Goal: Task Accomplishment & Management: Complete application form

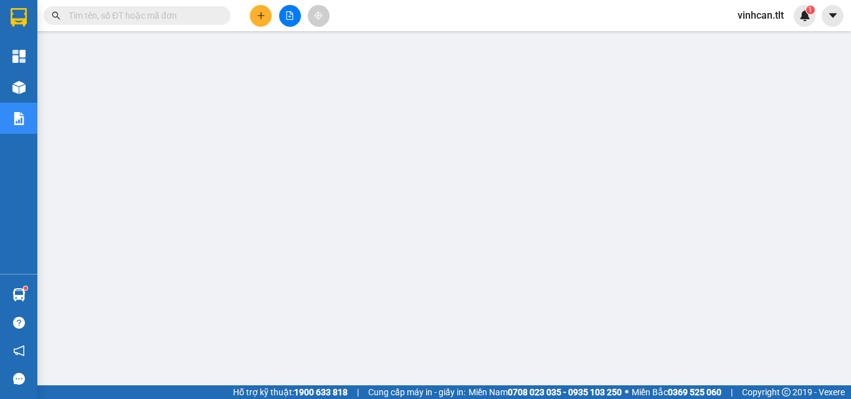
click at [181, 18] on input "text" at bounding box center [142, 16] width 147 height 14
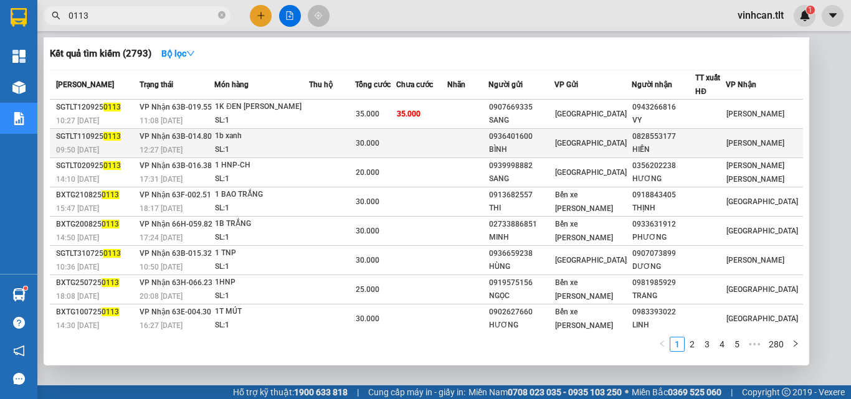
type input "0113"
click at [540, 138] on div "0936401600" at bounding box center [521, 136] width 65 height 13
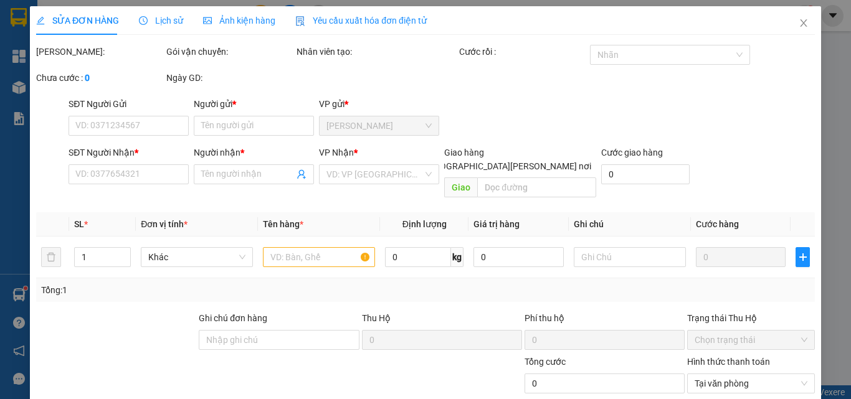
type input "0936401600"
type input "BÌNH"
type input "0828553177"
type input "HIỀN"
type input "30.000"
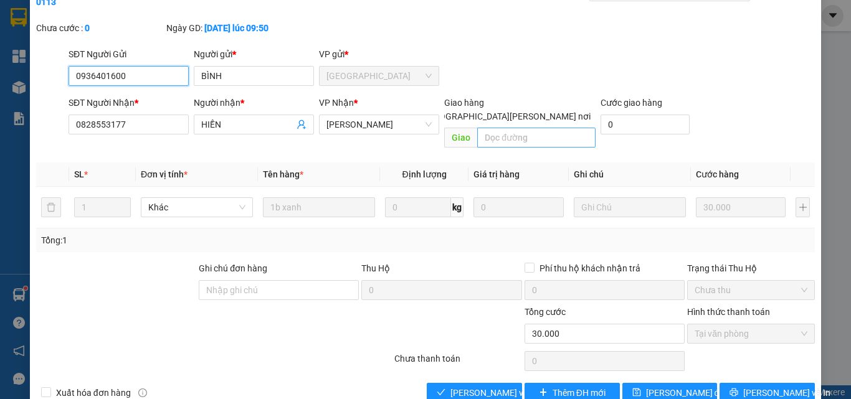
scroll to position [64, 0]
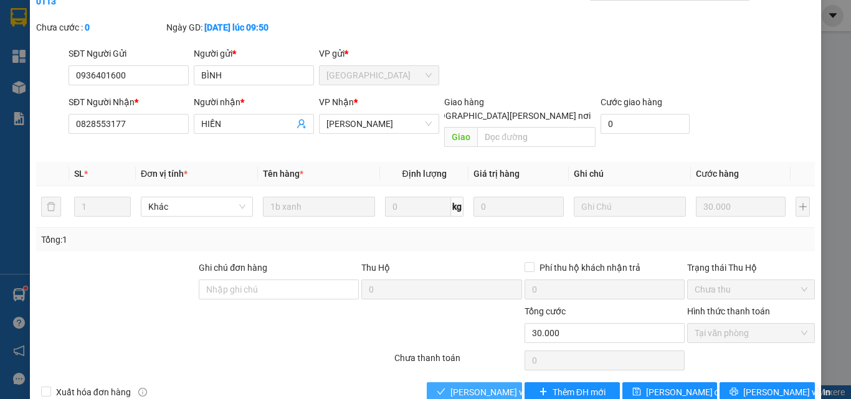
click at [490, 386] on span "[PERSON_NAME] và [PERSON_NAME] hàng" at bounding box center [534, 393] width 168 height 14
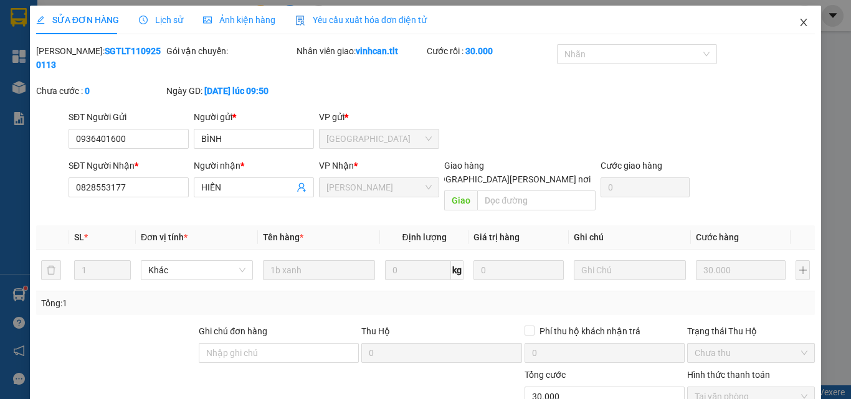
scroll to position [0, 0]
click at [794, 18] on span "Close" at bounding box center [803, 23] width 35 height 35
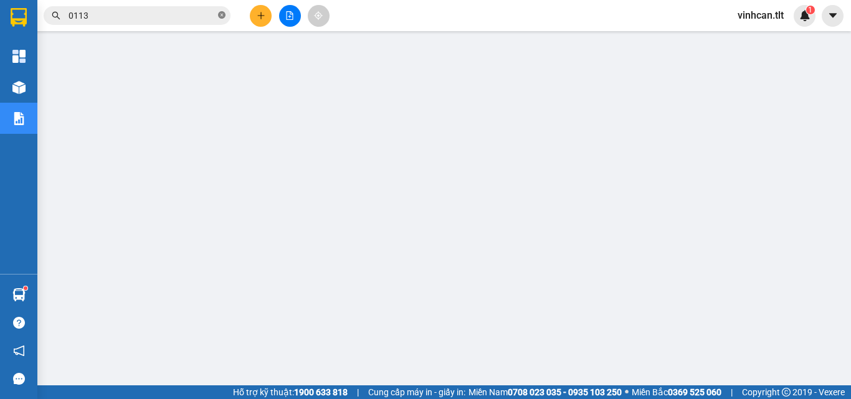
click at [221, 17] on icon "close-circle" at bounding box center [221, 14] width 7 height 7
click at [191, 17] on input "text" at bounding box center [142, 16] width 147 height 14
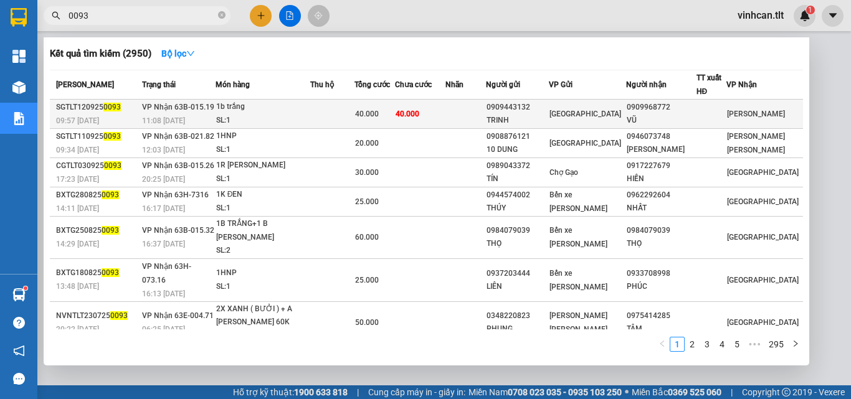
type input "0093"
click at [529, 111] on div "0909443132" at bounding box center [518, 107] width 62 height 13
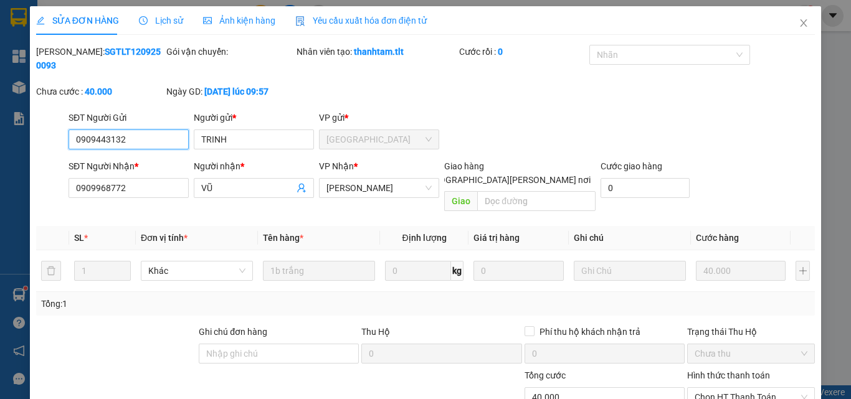
scroll to position [64, 0]
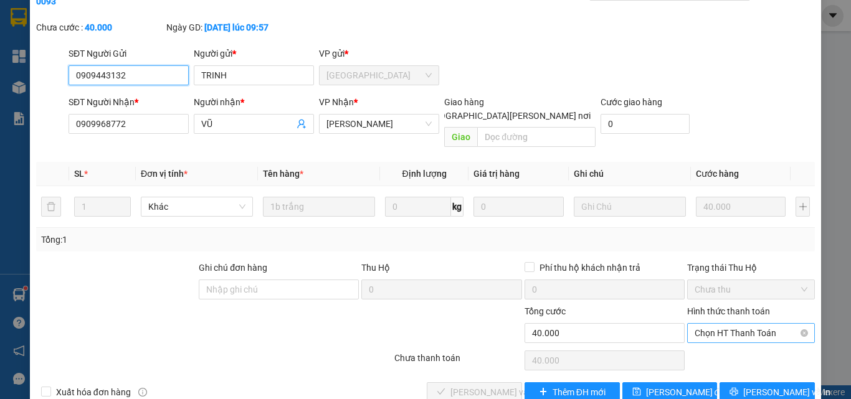
click at [719, 324] on span "Chọn HT Thanh Toán" at bounding box center [751, 333] width 113 height 19
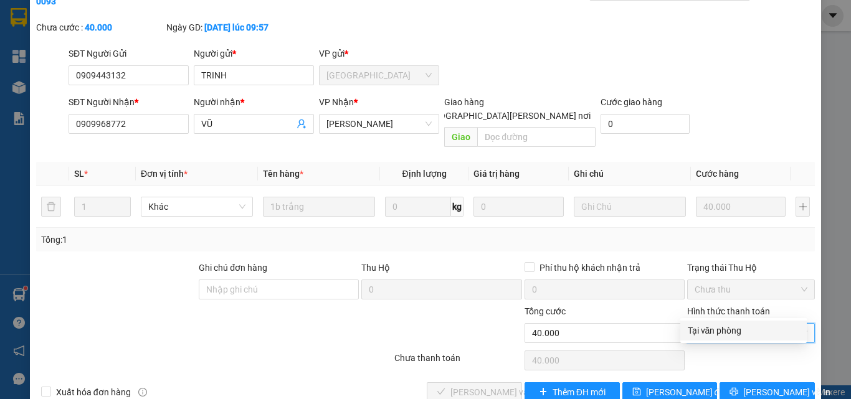
drag, startPoint x: 719, startPoint y: 326, endPoint x: 710, endPoint y: 333, distance: 11.6
click at [719, 326] on div "Tại văn phòng" at bounding box center [744, 331] width 112 height 14
type input "0"
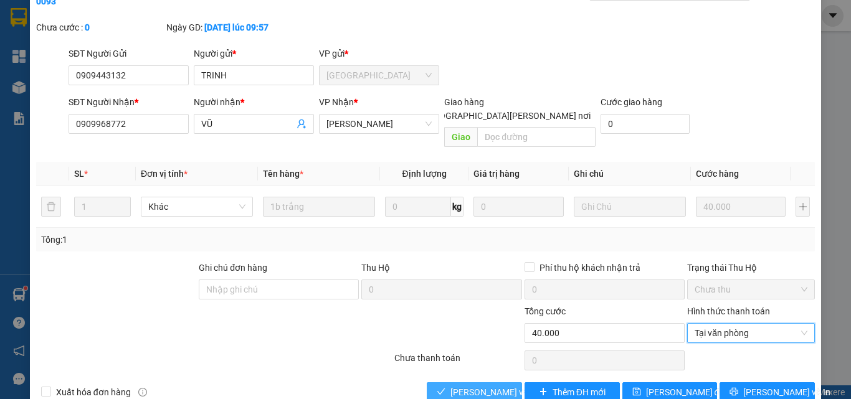
click at [488, 386] on span "[PERSON_NAME] và [PERSON_NAME] hàng" at bounding box center [534, 393] width 168 height 14
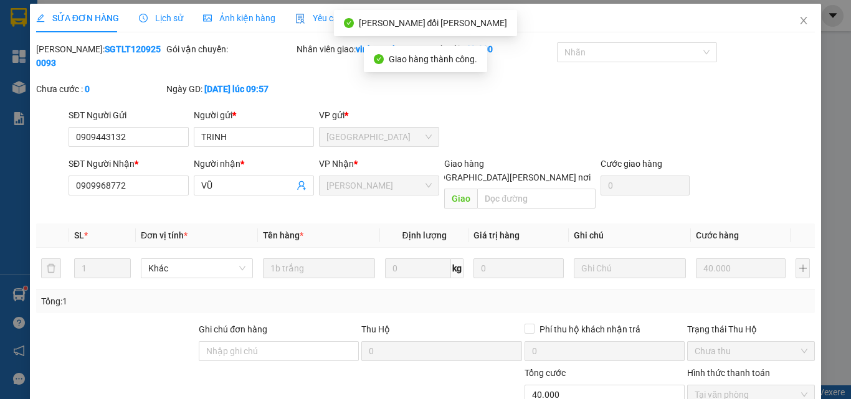
scroll to position [0, 0]
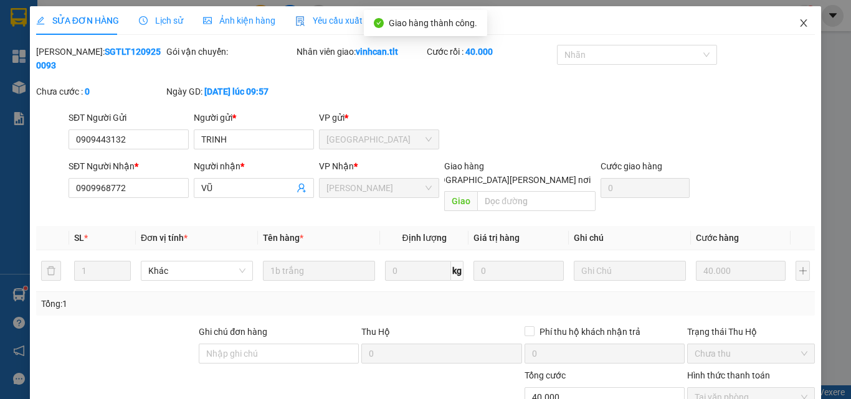
click at [799, 27] on icon "close" at bounding box center [804, 23] width 10 height 10
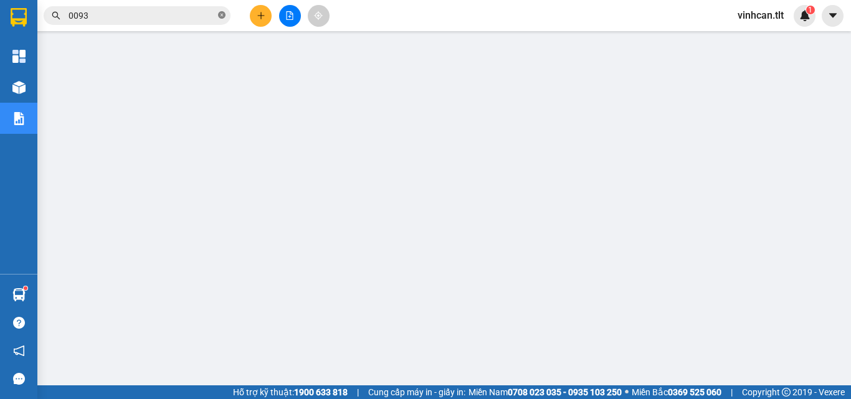
click at [219, 16] on icon "close-circle" at bounding box center [221, 14] width 7 height 7
click at [179, 20] on input "text" at bounding box center [142, 16] width 147 height 14
click at [103, 14] on input "text" at bounding box center [142, 16] width 147 height 14
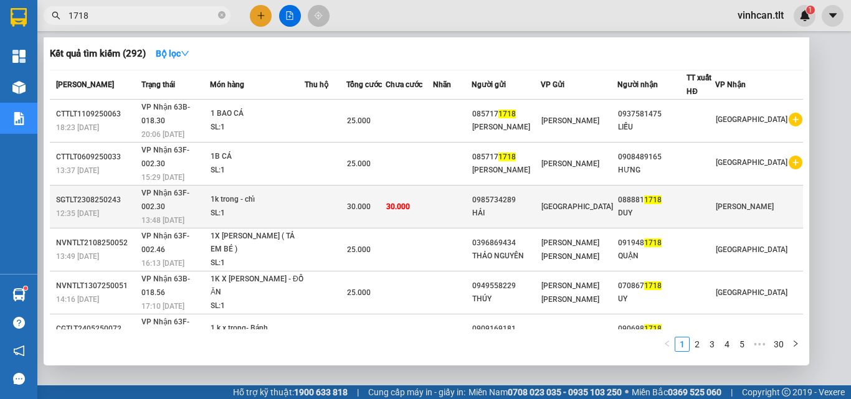
type input "1718"
click at [540, 194] on div "0985734289" at bounding box center [506, 200] width 68 height 13
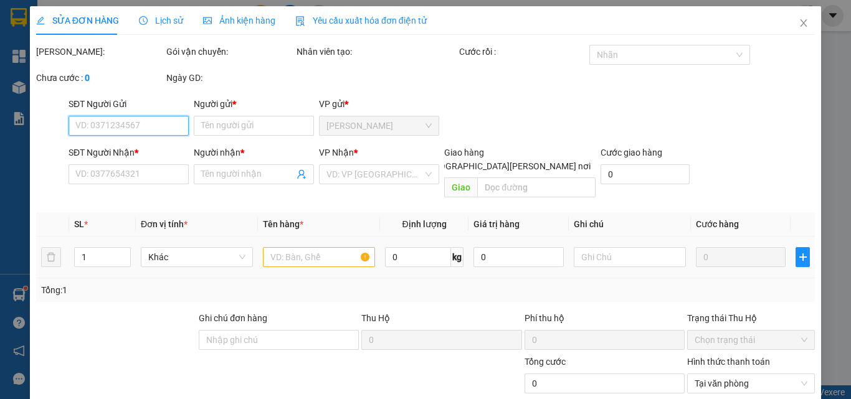
type input "0985734289"
type input "HẢI"
type input "0888811718"
type input "DUY"
type input "30.000"
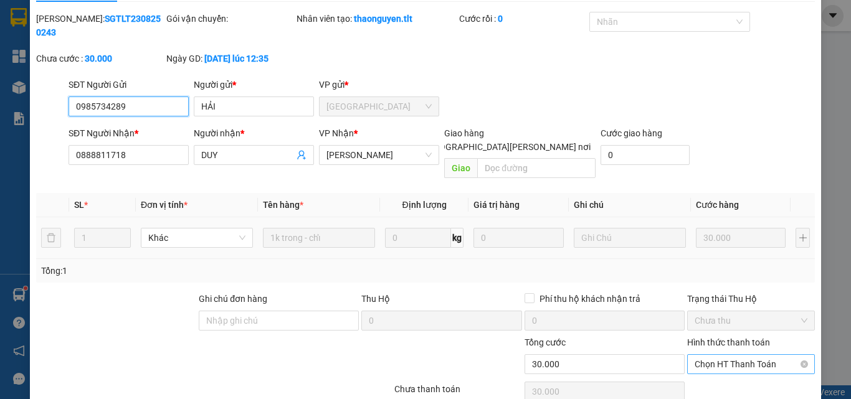
scroll to position [64, 0]
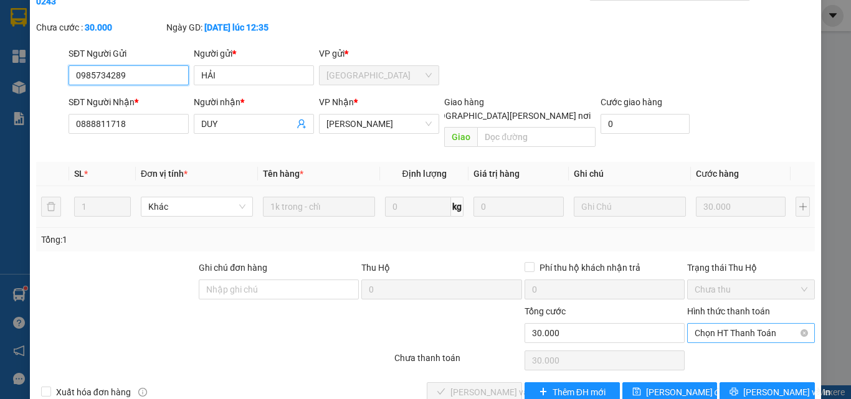
click at [720, 324] on span "Chọn HT Thanh Toán" at bounding box center [751, 333] width 113 height 19
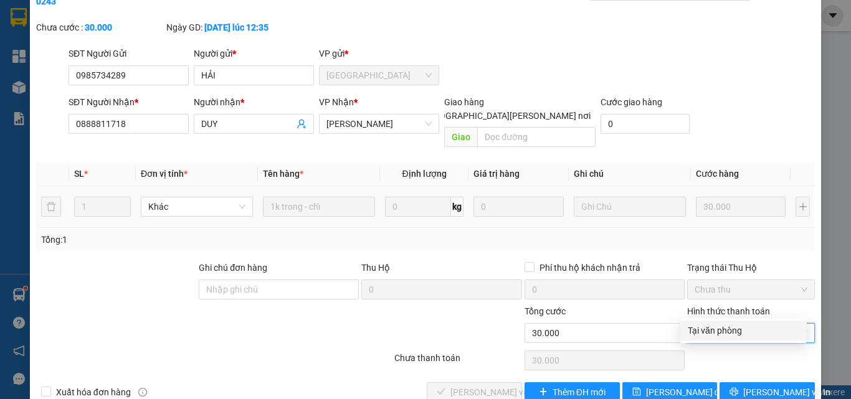
click at [723, 326] on div "Tại văn phòng" at bounding box center [744, 331] width 112 height 14
type input "0"
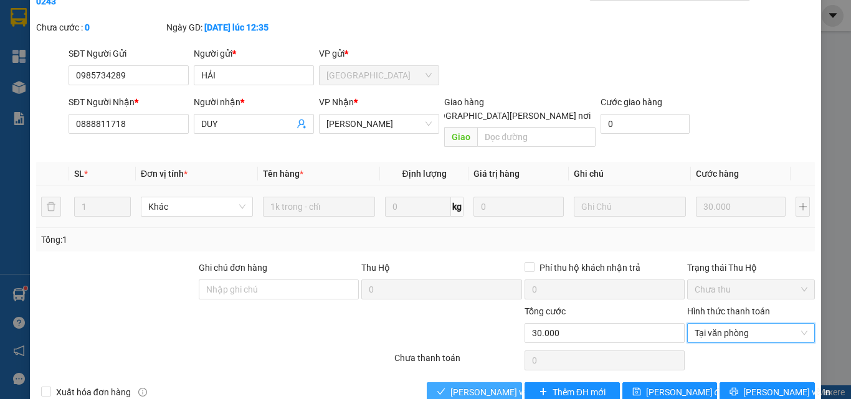
click at [491, 386] on span "[PERSON_NAME] và [PERSON_NAME] hàng" at bounding box center [534, 393] width 168 height 14
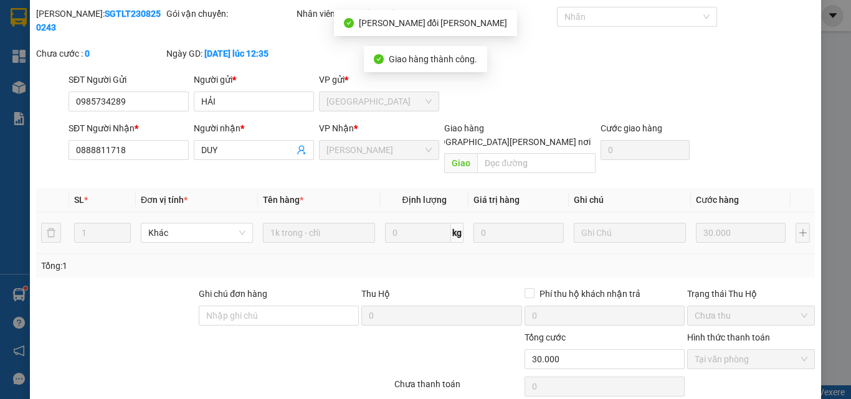
scroll to position [0, 0]
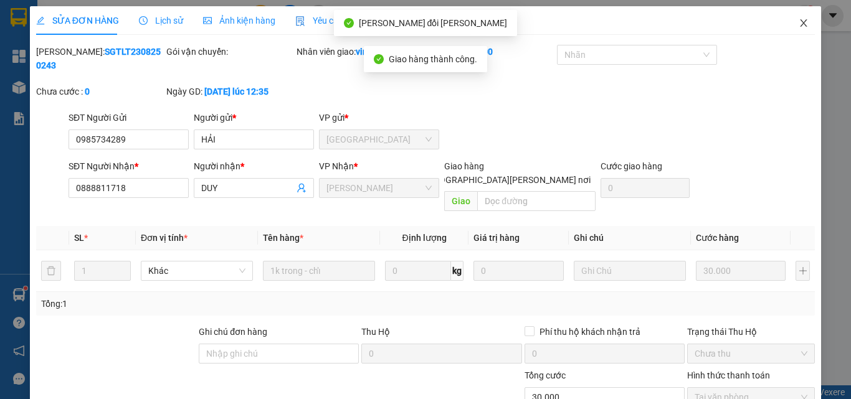
click at [801, 21] on icon "close" at bounding box center [804, 22] width 7 height 7
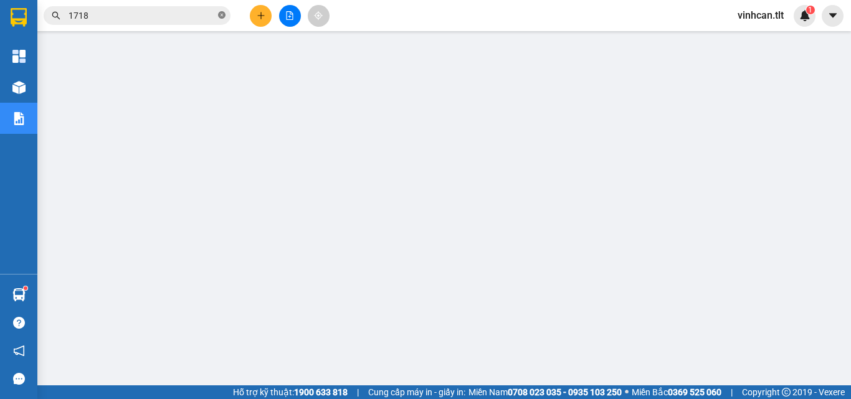
click at [220, 17] on icon "close-circle" at bounding box center [221, 14] width 7 height 7
click at [197, 13] on input "text" at bounding box center [142, 16] width 147 height 14
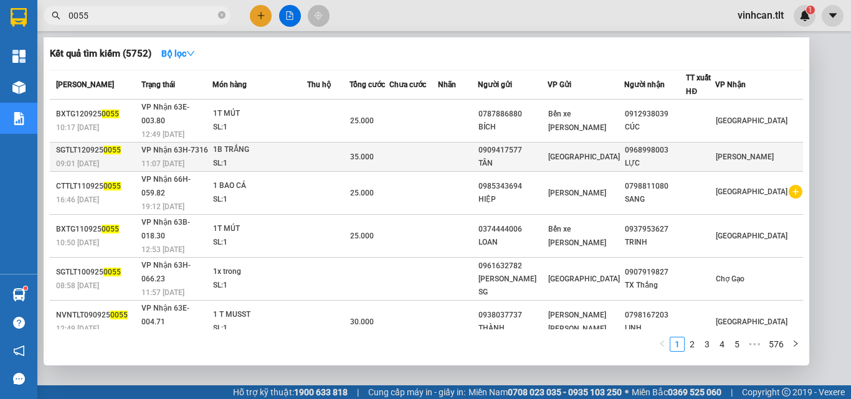
type input "0055"
click at [536, 144] on div "0909417577" at bounding box center [512, 150] width 69 height 13
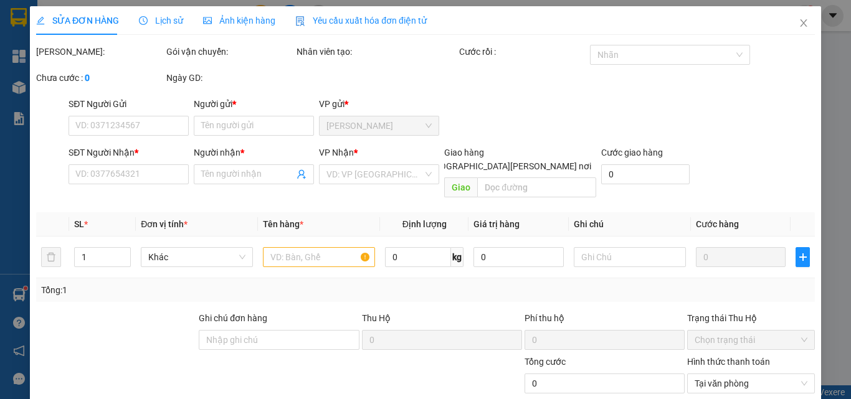
type input "0909417577"
type input "TÂN"
type input "0968998003"
type input "LỰC"
type input "35.000"
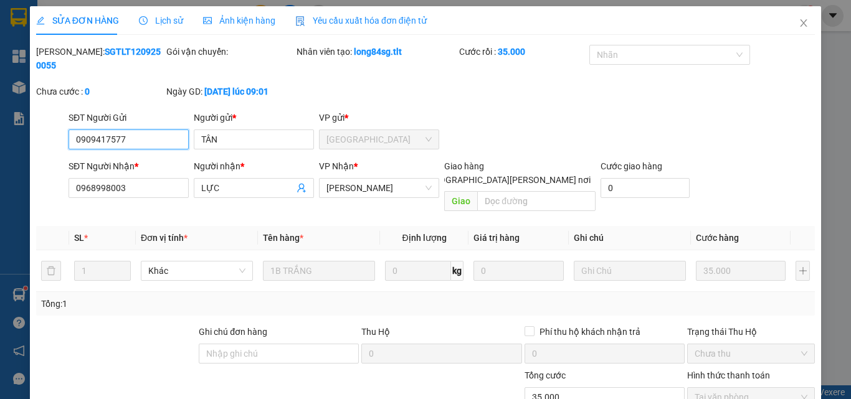
scroll to position [52, 0]
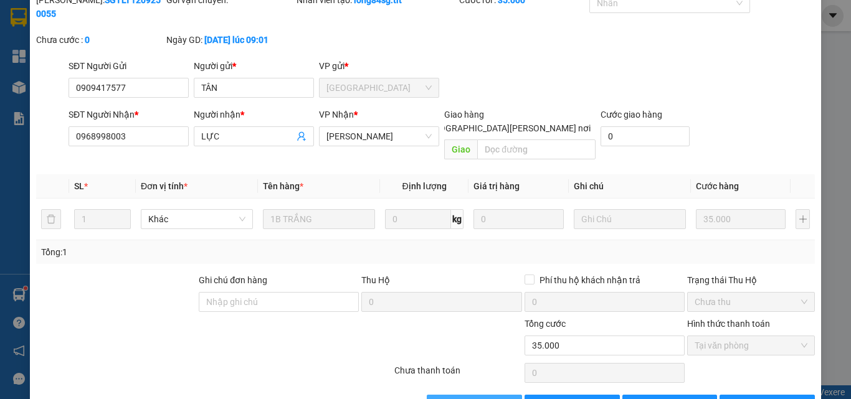
click at [487, 395] on button "[PERSON_NAME] và [PERSON_NAME] hàng" at bounding box center [474, 405] width 95 height 20
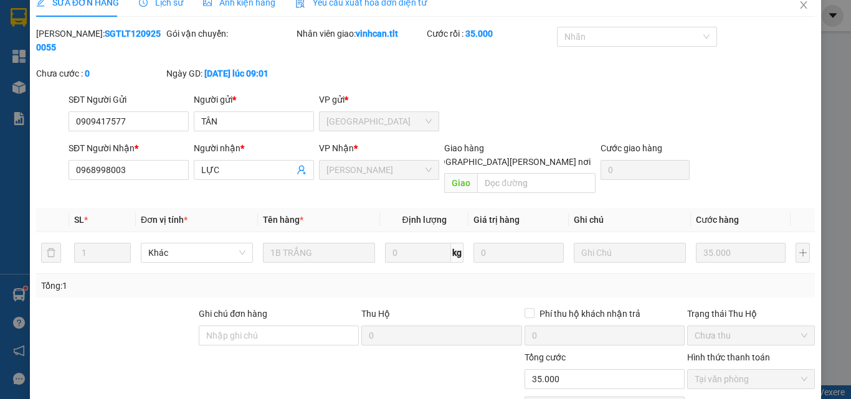
scroll to position [0, 0]
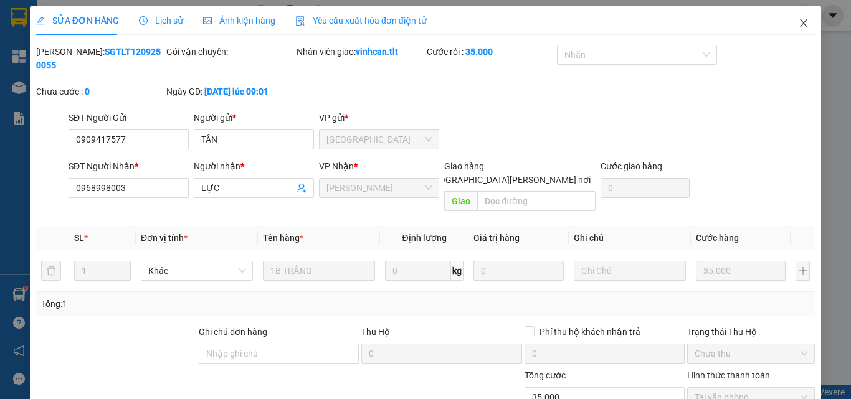
click at [799, 20] on icon "close" at bounding box center [804, 23] width 10 height 10
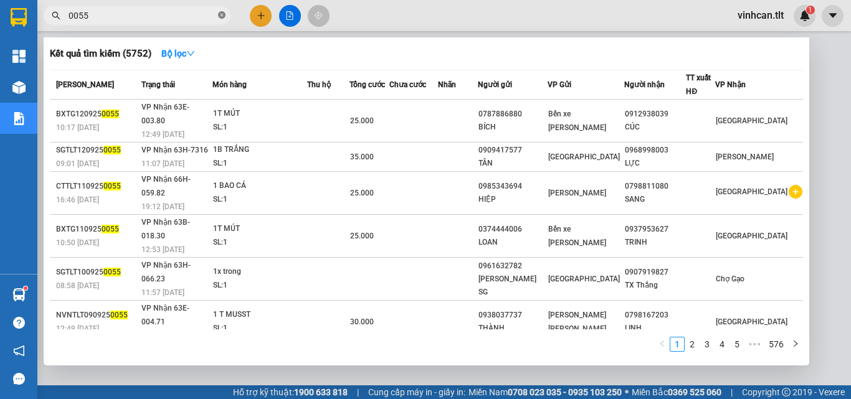
click at [220, 15] on icon "close-circle" at bounding box center [221, 14] width 7 height 7
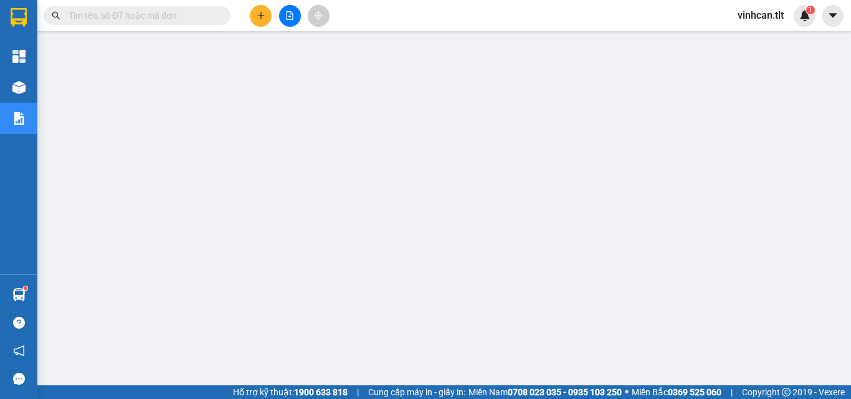
click at [179, 12] on input "text" at bounding box center [142, 16] width 147 height 14
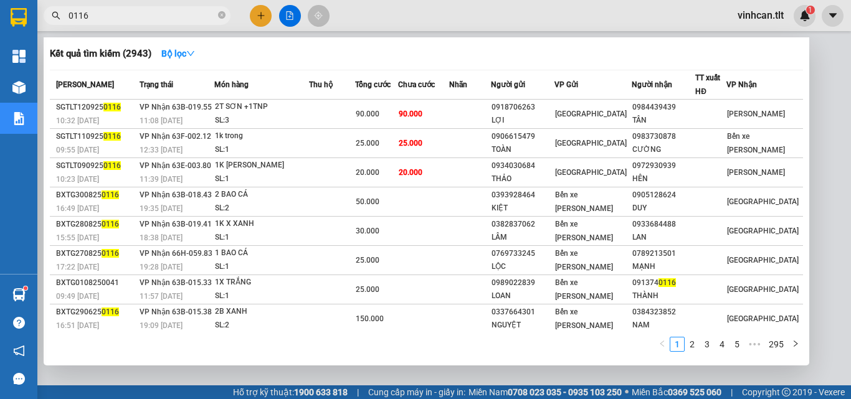
type input "0116"
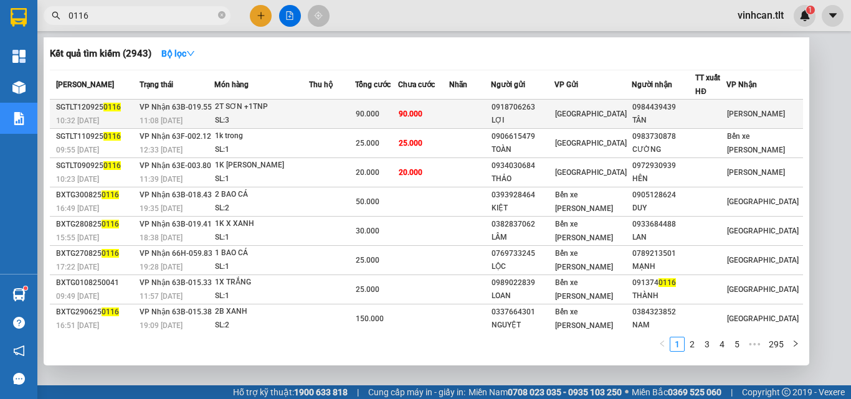
click at [528, 107] on div "0918706263" at bounding box center [523, 107] width 62 height 13
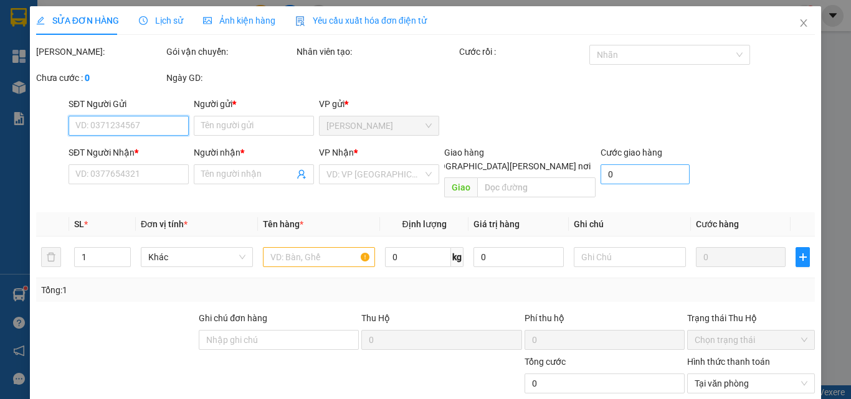
type input "0918706263"
type input "LỢI"
type input "0984439439"
type input "TÂN"
type input "90.000"
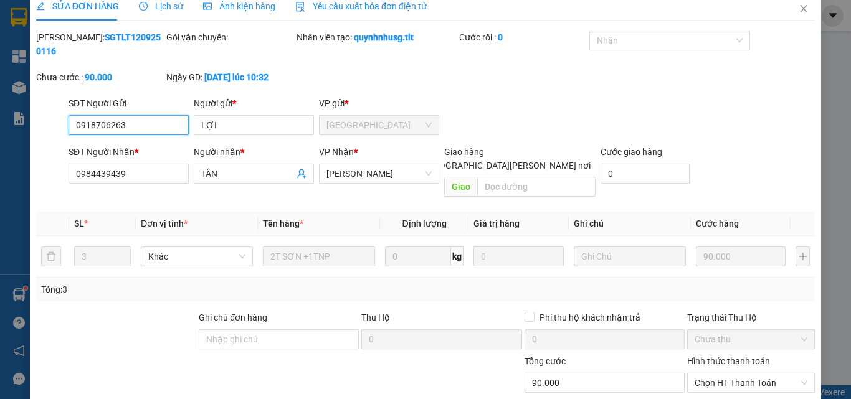
scroll to position [64, 0]
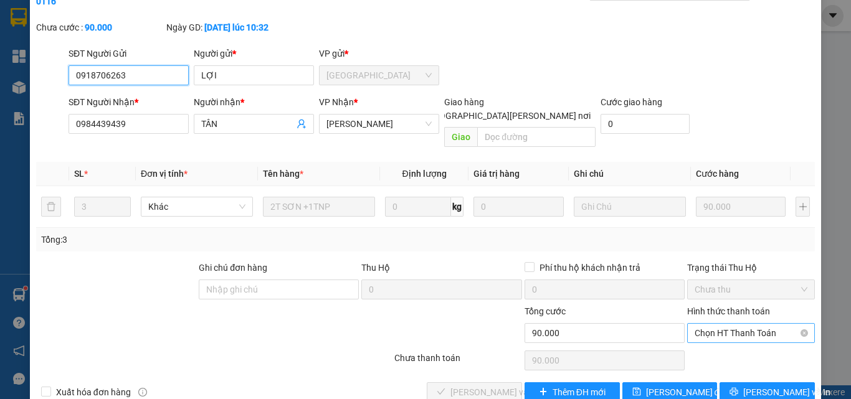
click at [709, 324] on span "Chọn HT Thanh Toán" at bounding box center [751, 333] width 113 height 19
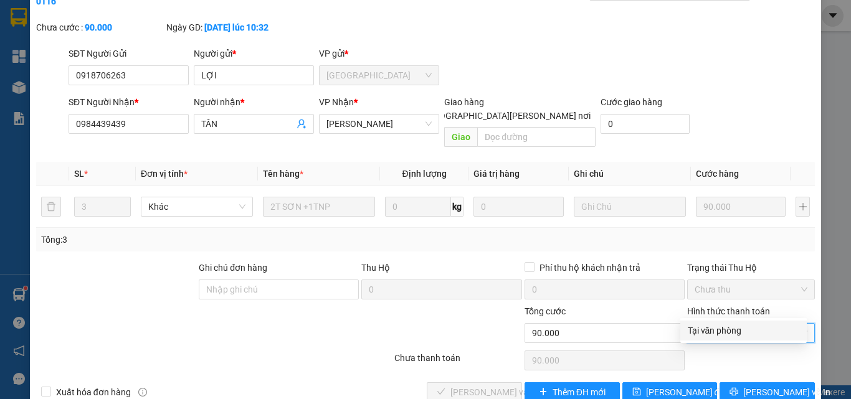
click at [710, 333] on div "Tại văn phòng" at bounding box center [744, 331] width 112 height 14
type input "0"
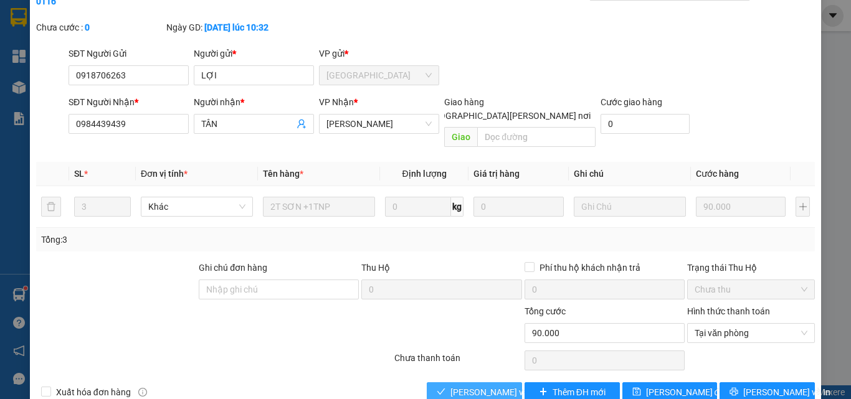
click at [466, 386] on span "[PERSON_NAME] và [PERSON_NAME] hàng" at bounding box center [534, 393] width 168 height 14
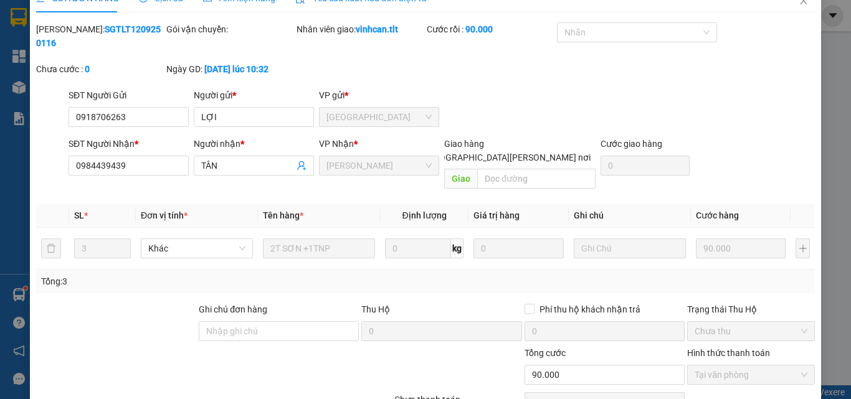
scroll to position [0, 0]
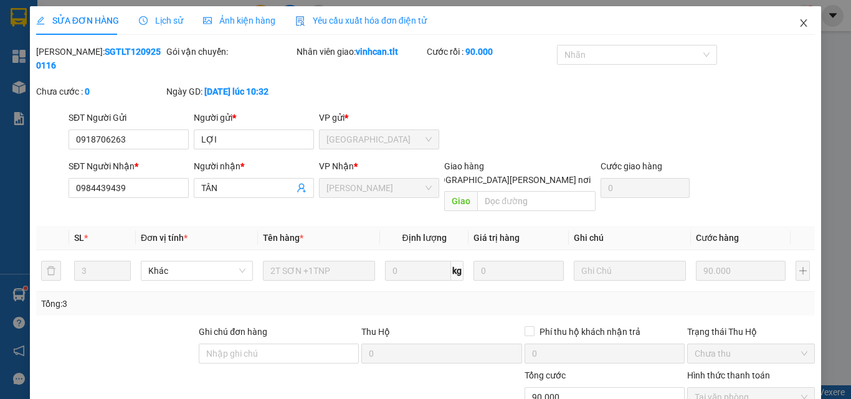
click at [801, 22] on icon "close" at bounding box center [804, 22] width 7 height 7
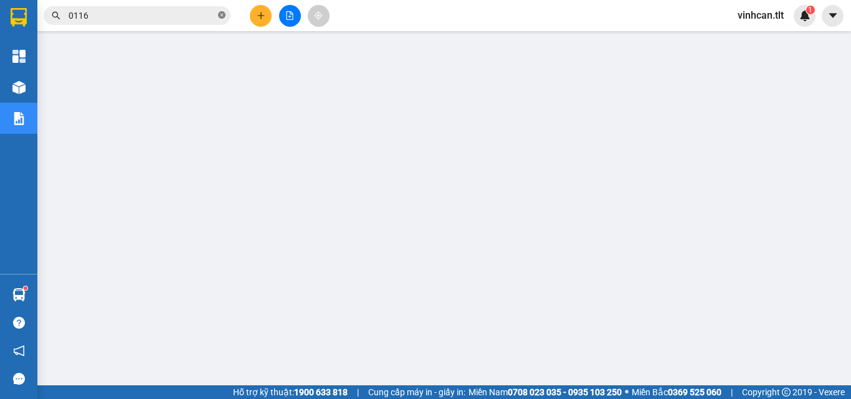
click at [223, 14] on icon "close-circle" at bounding box center [221, 14] width 7 height 7
click at [199, 19] on input "text" at bounding box center [142, 16] width 147 height 14
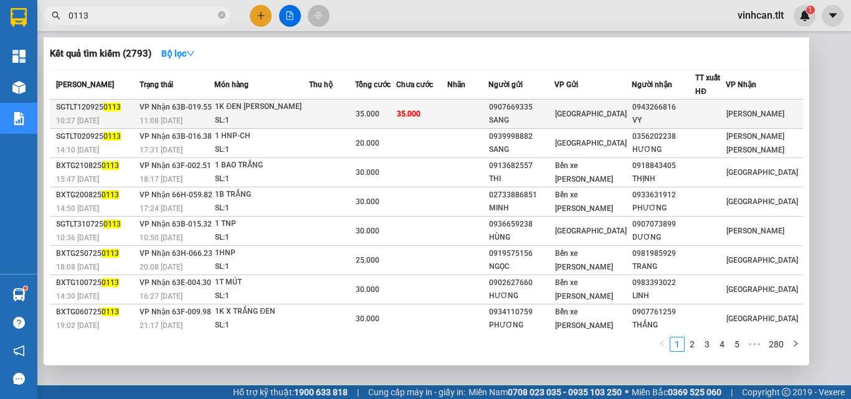
type input "0113"
click at [552, 109] on div "0907669335" at bounding box center [521, 107] width 65 height 13
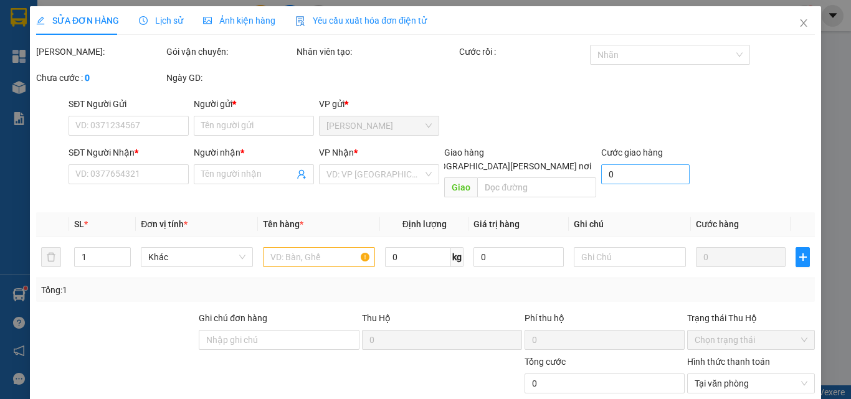
type input "0907669335"
type input "SANG"
type input "0943266816"
type input "VY"
type input "35.000"
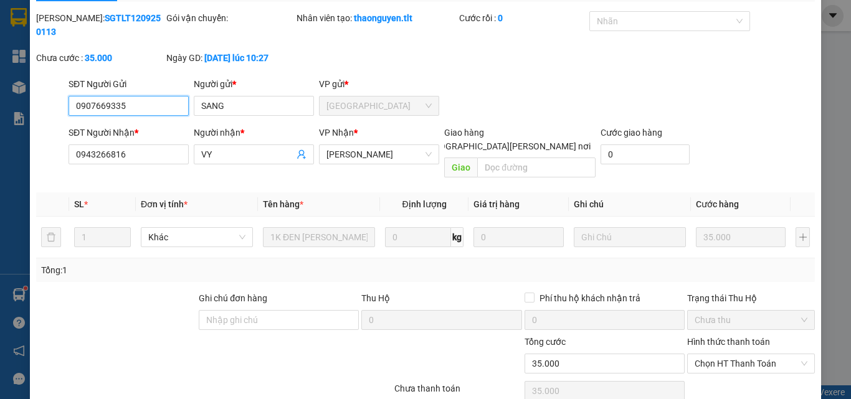
scroll to position [64, 0]
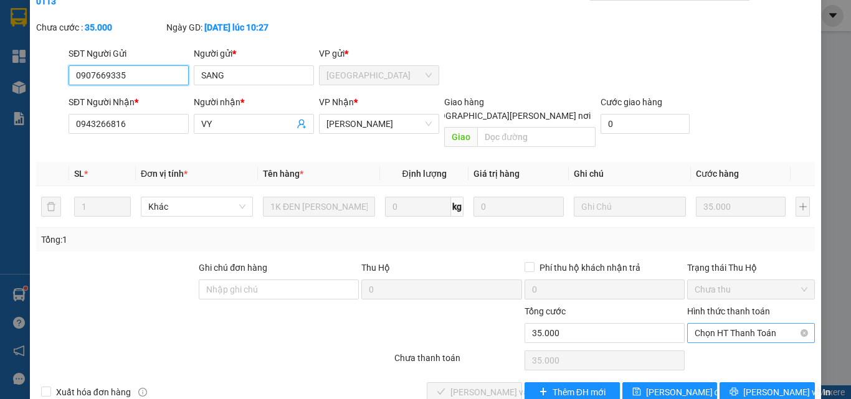
click at [710, 324] on span "Chọn HT Thanh Toán" at bounding box center [751, 333] width 113 height 19
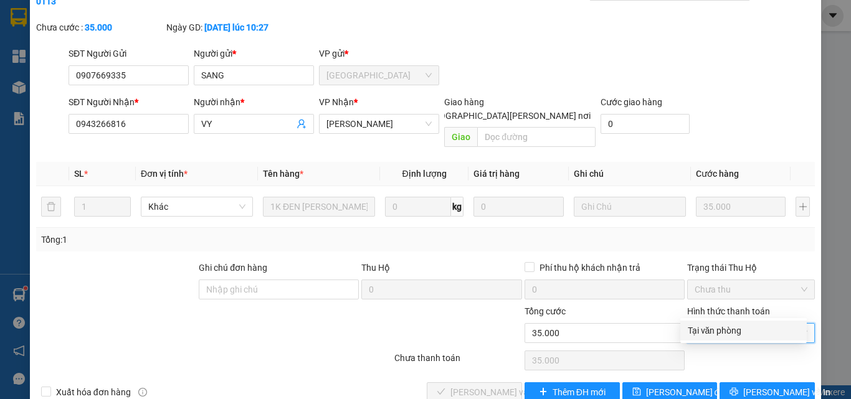
click at [712, 329] on div "Tại văn phòng" at bounding box center [744, 331] width 112 height 14
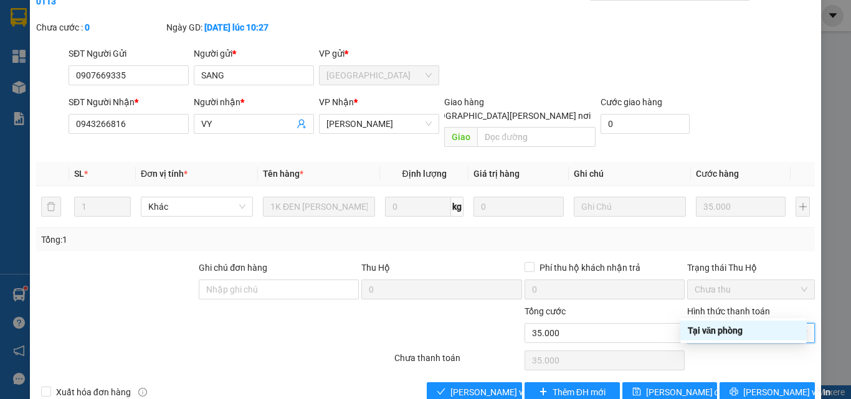
type input "0"
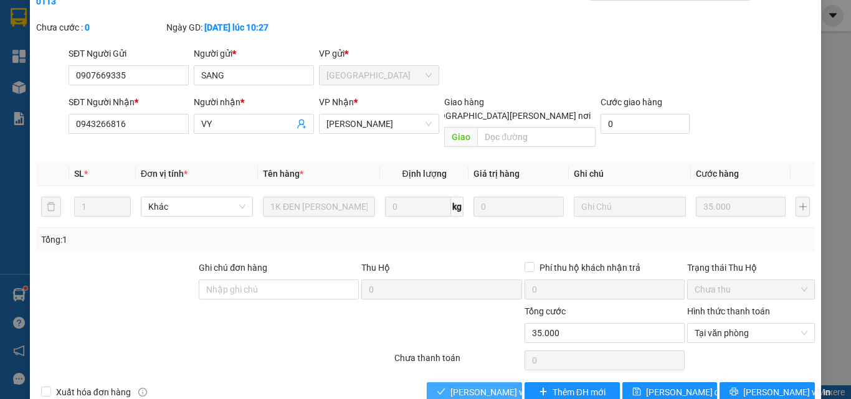
click at [492, 386] on span "[PERSON_NAME] và [PERSON_NAME] hàng" at bounding box center [534, 393] width 168 height 14
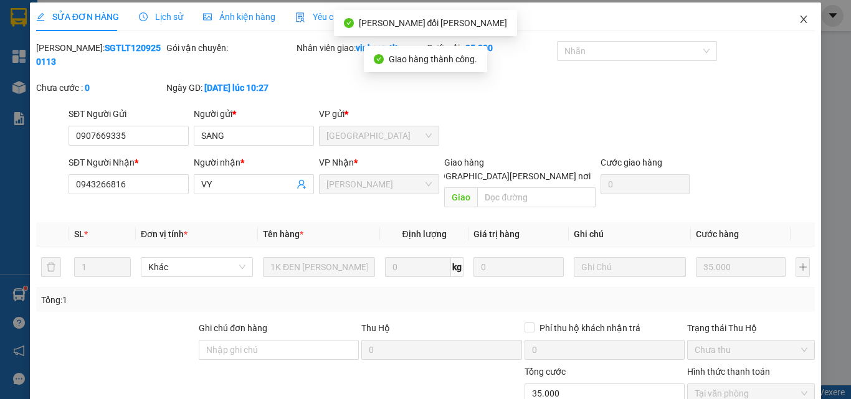
scroll to position [0, 0]
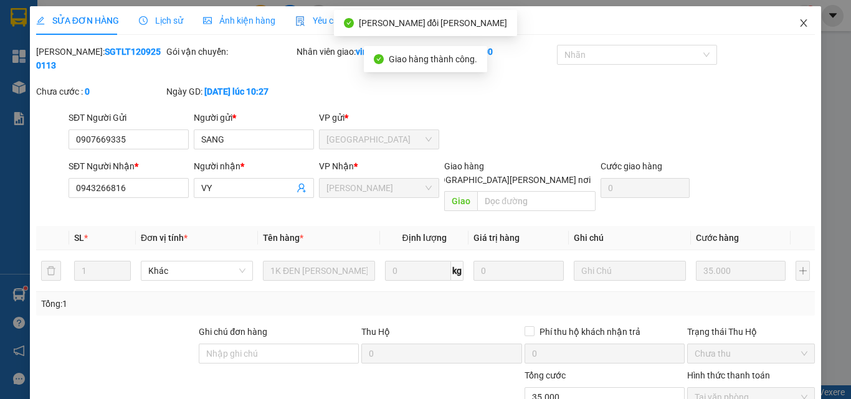
click at [801, 23] on icon "close" at bounding box center [804, 22] width 7 height 7
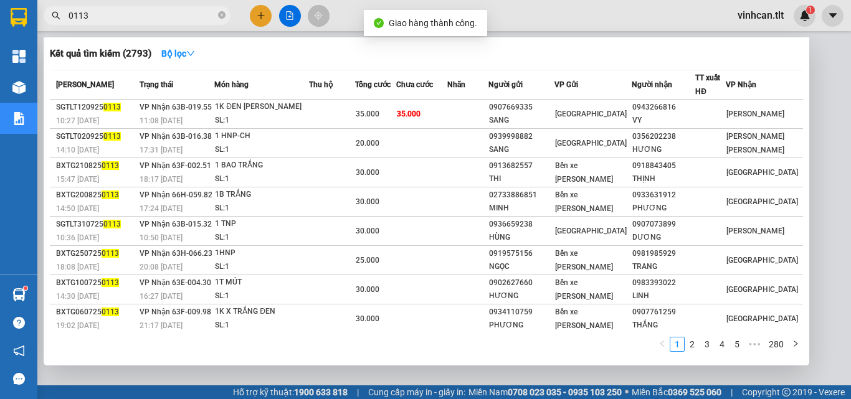
click at [222, 16] on icon "close-circle" at bounding box center [221, 14] width 7 height 7
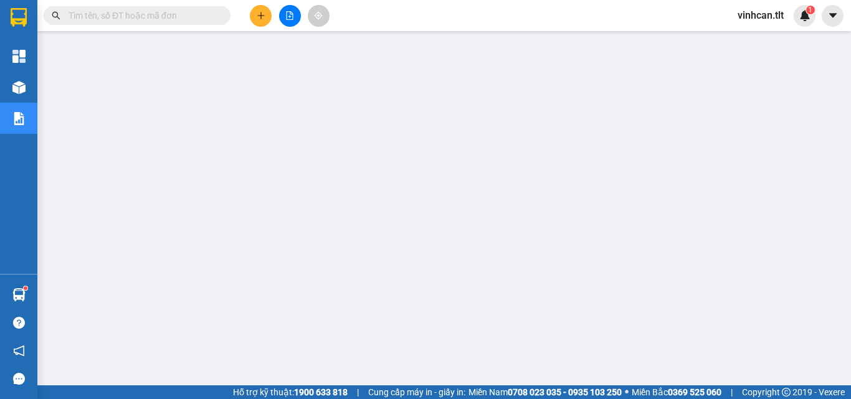
click at [167, 20] on input "text" at bounding box center [142, 16] width 147 height 14
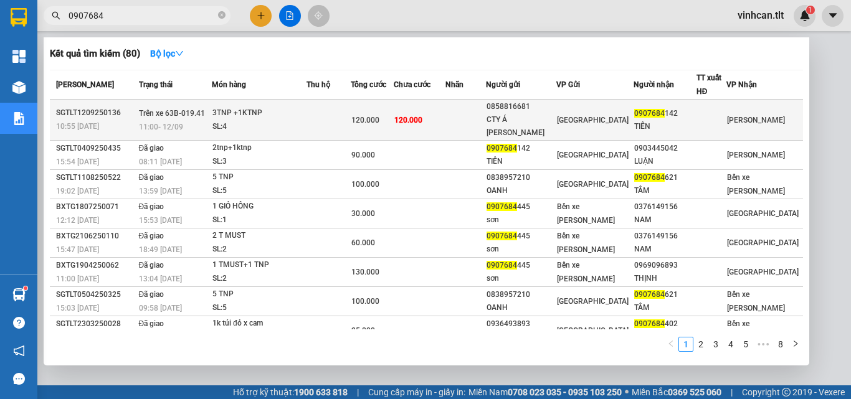
type input "0907684"
click at [548, 110] on div "0858816681" at bounding box center [521, 106] width 69 height 13
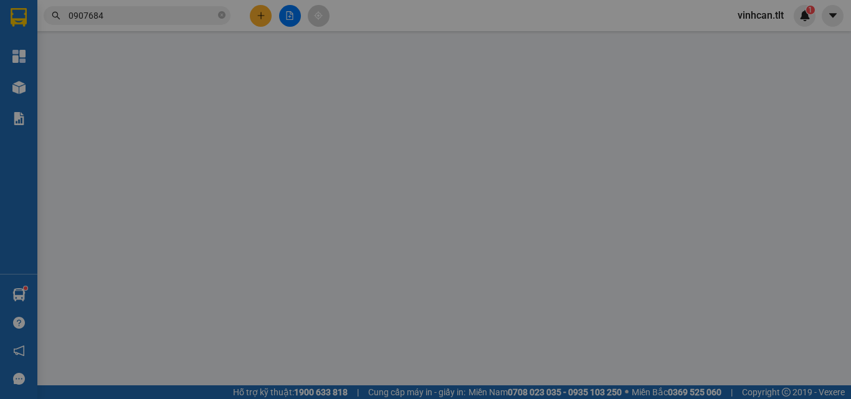
type input "0858816681"
type input "CTY Á [PERSON_NAME]"
type input "0907684142"
type input "TIÊN"
type input "120.000"
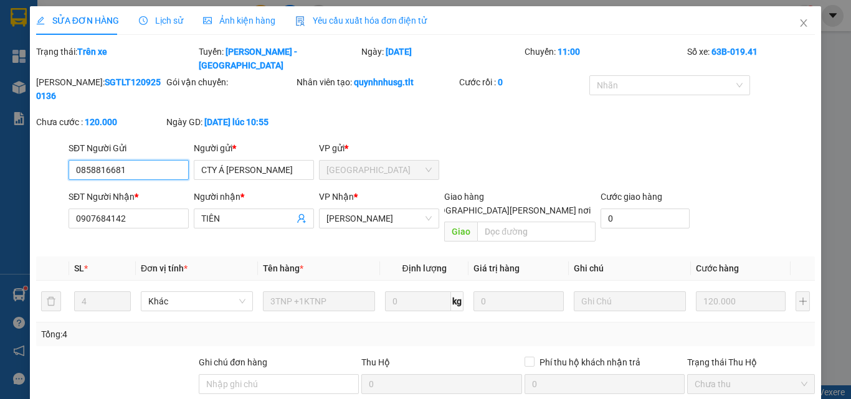
scroll to position [58, 0]
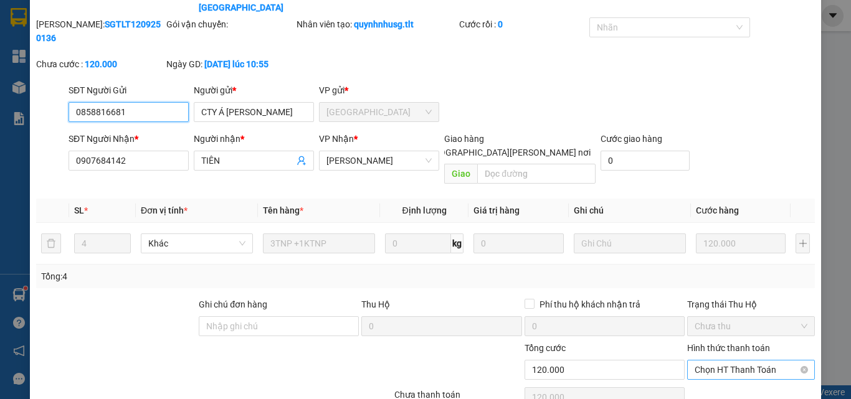
click at [719, 361] on span "Chọn HT Thanh Toán" at bounding box center [751, 370] width 113 height 19
drag, startPoint x: 717, startPoint y: 354, endPoint x: 710, endPoint y: 357, distance: 8.1
click at [716, 355] on div "Tại văn phòng" at bounding box center [744, 354] width 112 height 14
type input "0"
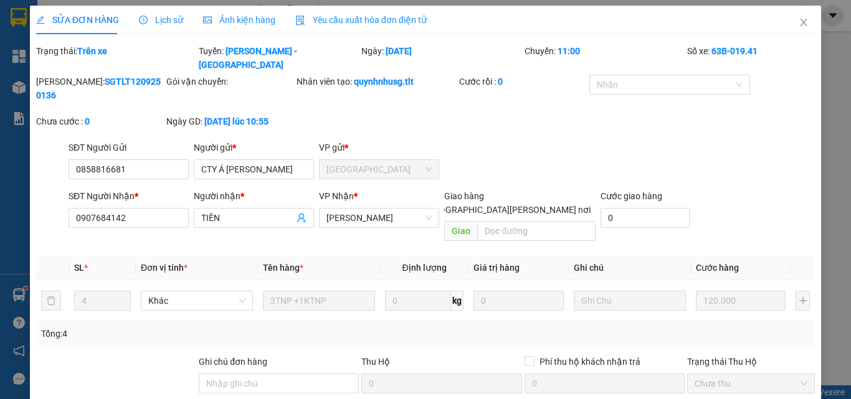
scroll to position [0, 0]
click at [801, 23] on icon "close" at bounding box center [804, 22] width 7 height 7
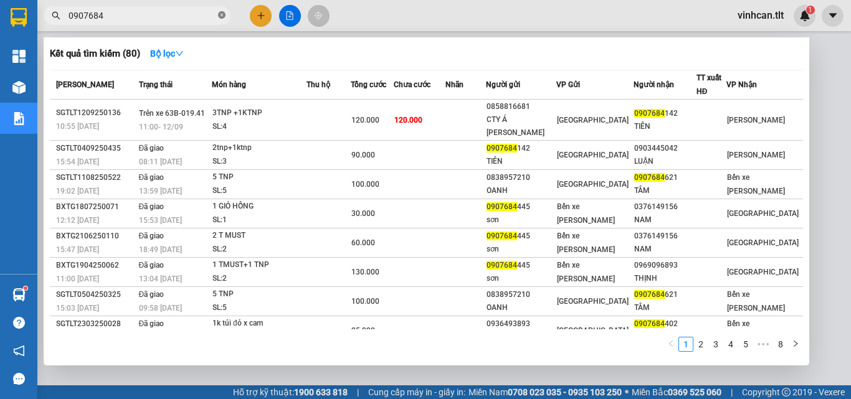
click at [222, 13] on icon "close-circle" at bounding box center [221, 14] width 7 height 7
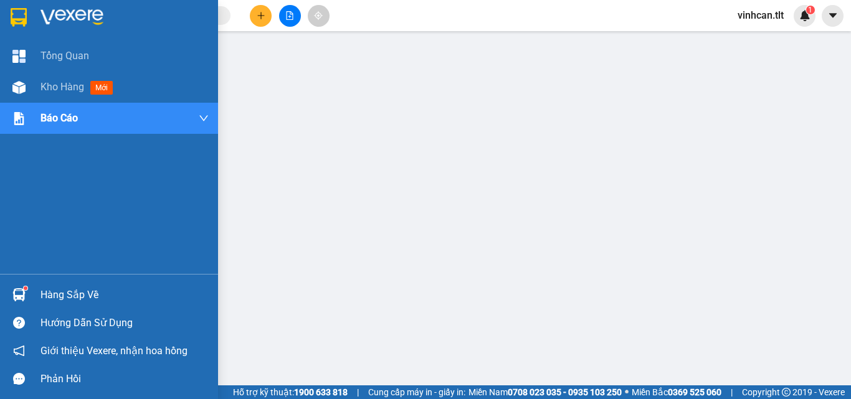
click at [77, 294] on div "Hàng sắp về" at bounding box center [124, 295] width 168 height 19
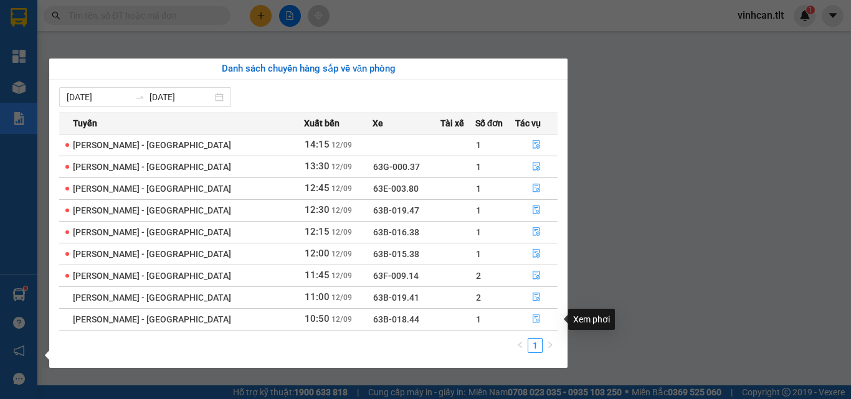
click at [533, 315] on icon "file-done" at bounding box center [536, 319] width 7 height 9
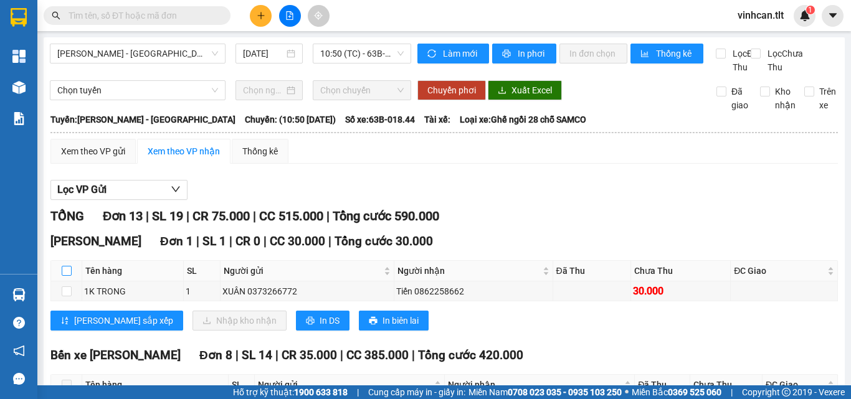
click at [66, 276] on input "checkbox" at bounding box center [67, 271] width 10 height 10
checkbox input "true"
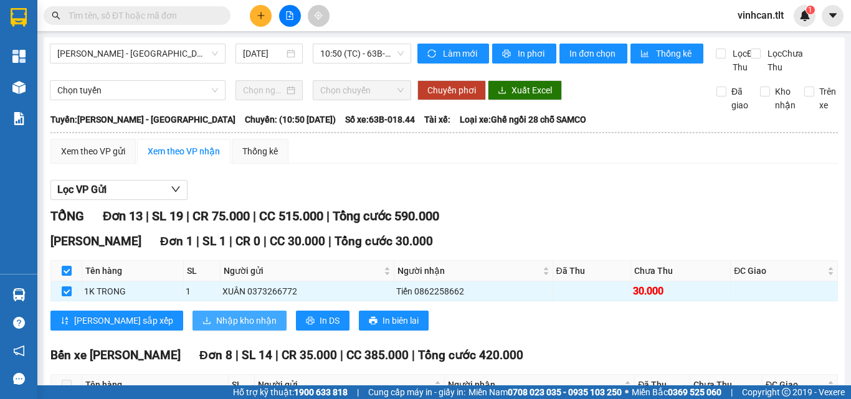
click at [216, 328] on span "Nhập kho nhận" at bounding box center [246, 321] width 60 height 14
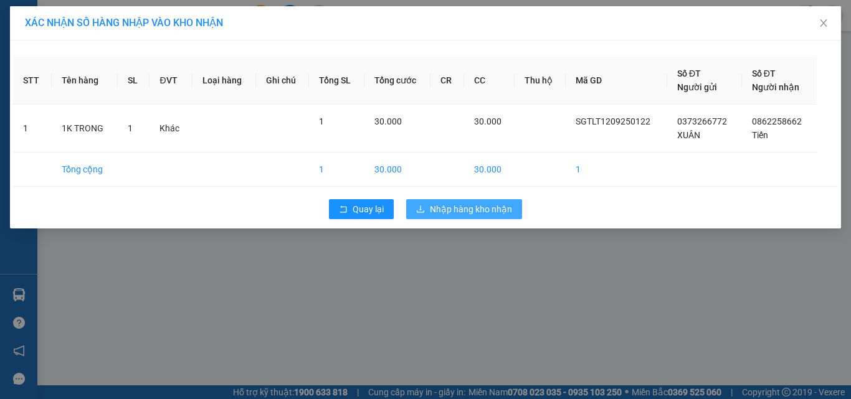
click at [450, 215] on span "Nhập hàng kho nhận" at bounding box center [471, 209] width 82 height 14
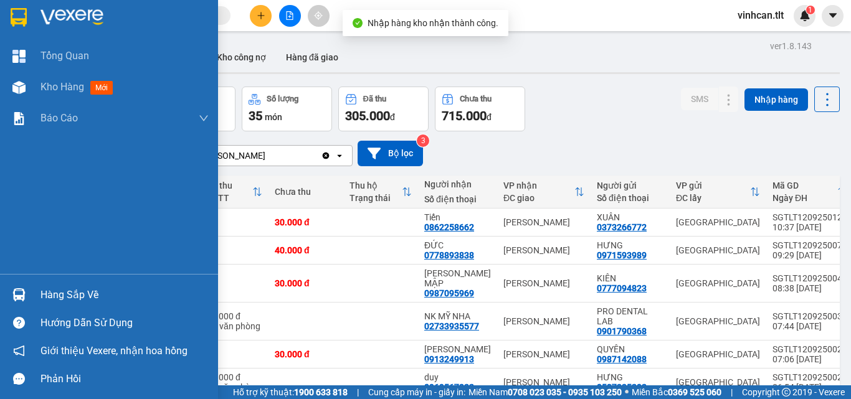
click at [46, 287] on div "Hàng sắp về" at bounding box center [124, 295] width 168 height 19
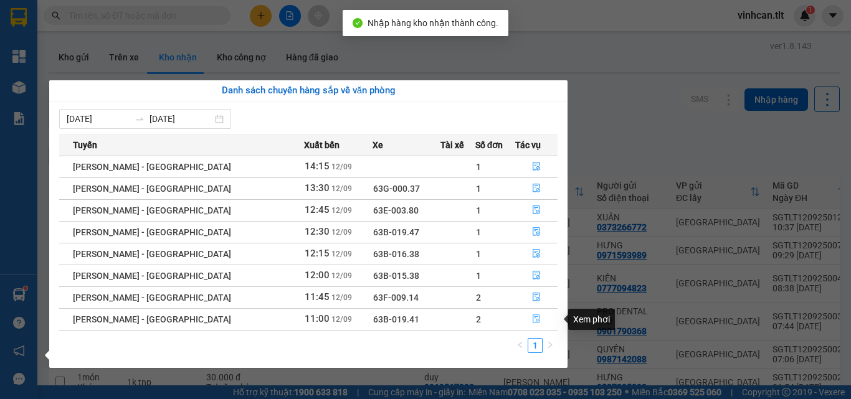
click at [533, 316] on icon "file-done" at bounding box center [536, 319] width 9 height 9
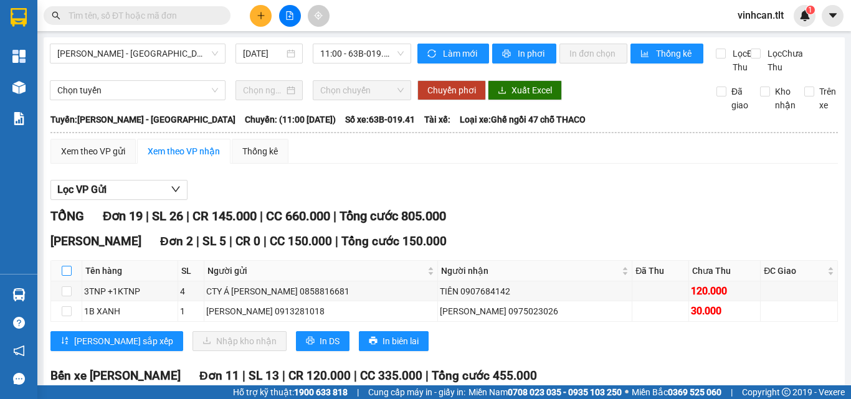
click at [64, 276] on input "checkbox" at bounding box center [67, 271] width 10 height 10
checkbox input "true"
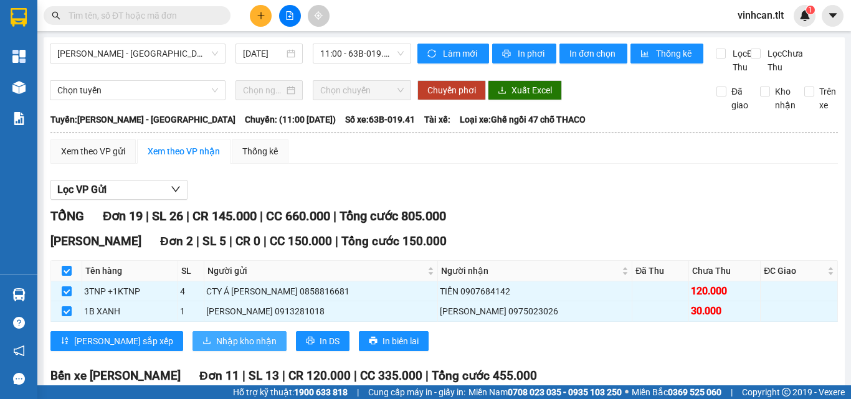
click at [216, 348] on span "Nhập kho nhận" at bounding box center [246, 342] width 60 height 14
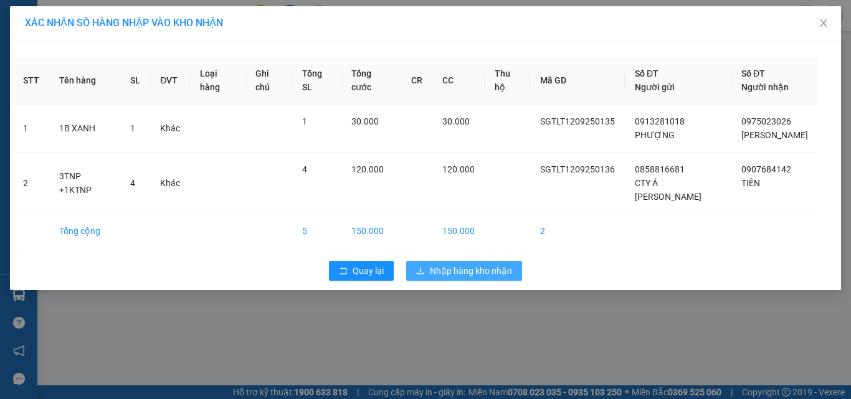
click at [438, 264] on span "Nhập hàng kho nhận" at bounding box center [471, 271] width 82 height 14
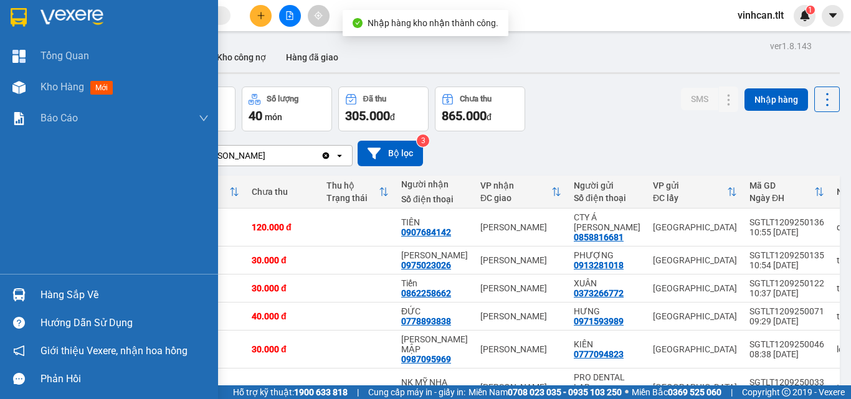
drag, startPoint x: 64, startPoint y: 292, endPoint x: 126, endPoint y: 294, distance: 61.7
click at [69, 293] on div "Hàng sắp về" at bounding box center [124, 295] width 168 height 19
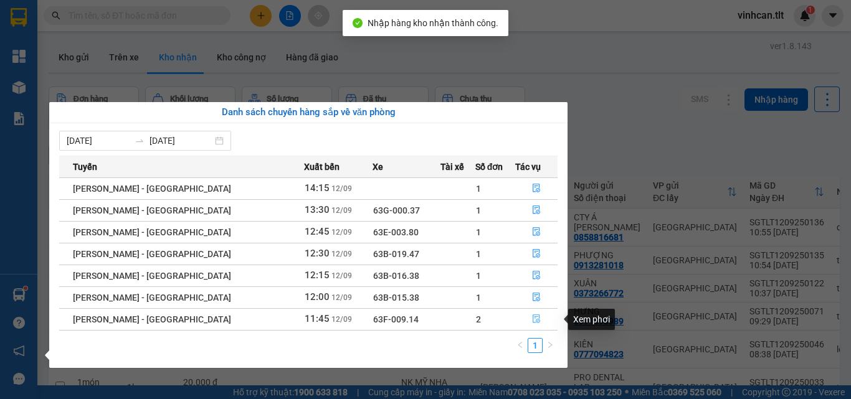
click at [532, 319] on icon "file-done" at bounding box center [536, 319] width 9 height 9
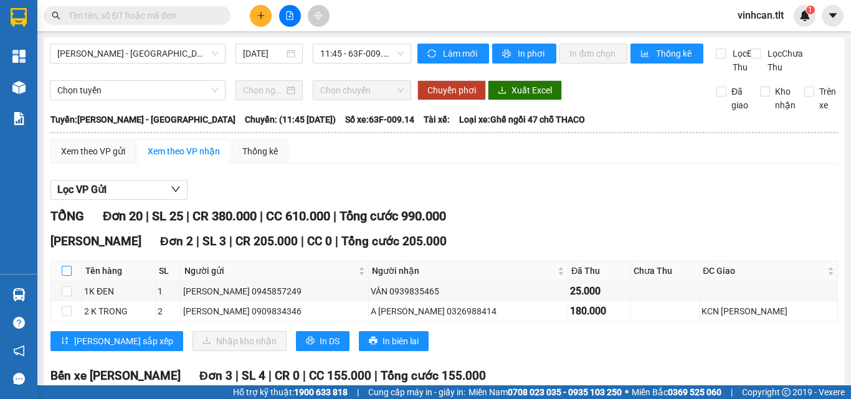
click at [62, 276] on input "checkbox" at bounding box center [67, 271] width 10 height 10
checkbox input "true"
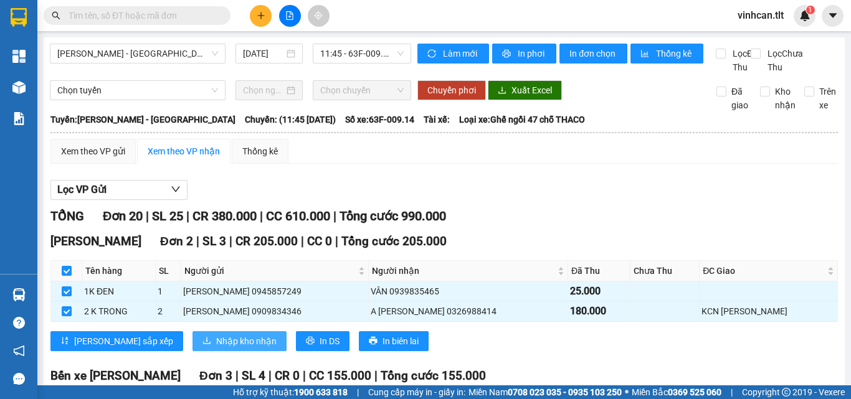
click at [216, 348] on span "Nhập kho nhận" at bounding box center [246, 342] width 60 height 14
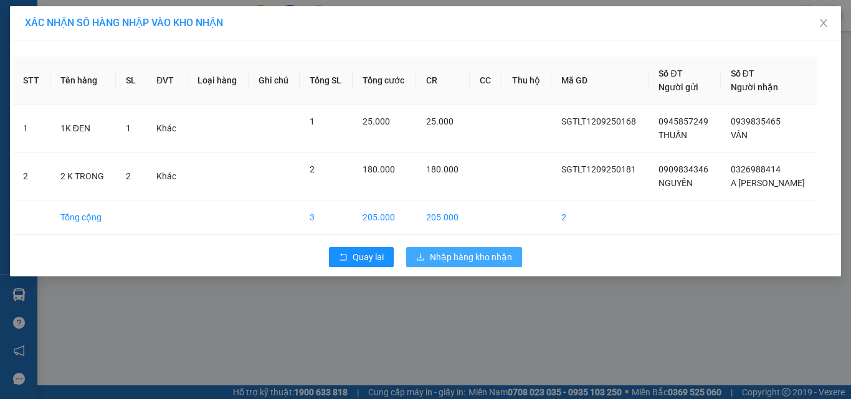
click at [472, 250] on button "Nhập hàng kho nhận" at bounding box center [464, 257] width 116 height 20
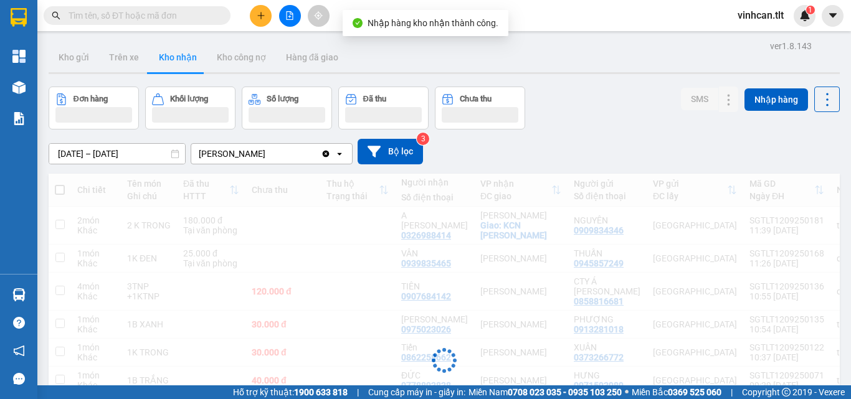
click at [137, 12] on input "text" at bounding box center [142, 16] width 147 height 14
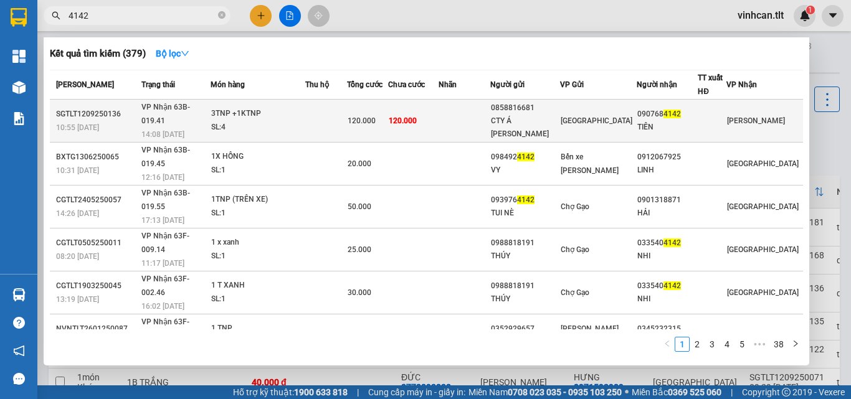
type input "4142"
click at [543, 108] on div "0858816681" at bounding box center [525, 108] width 68 height 13
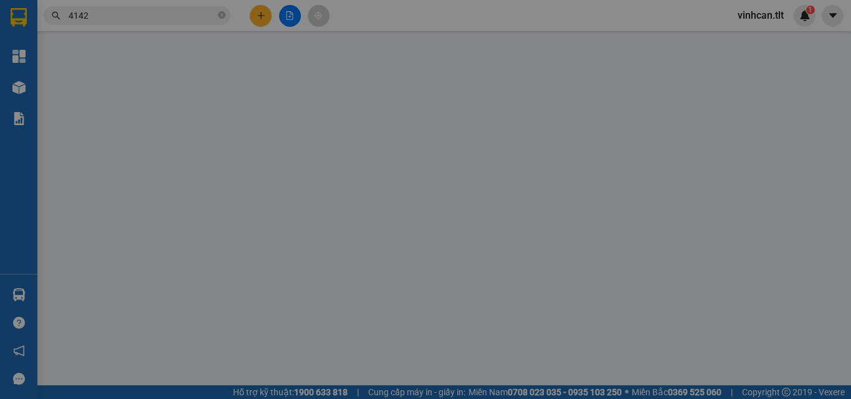
type input "0858816681"
type input "CTY Á [PERSON_NAME]"
type input "0907684142"
type input "TIÊN"
type input "120.000"
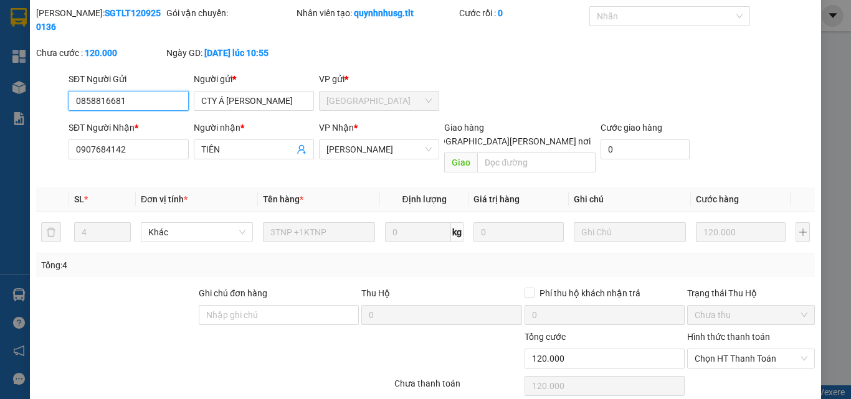
scroll to position [64, 0]
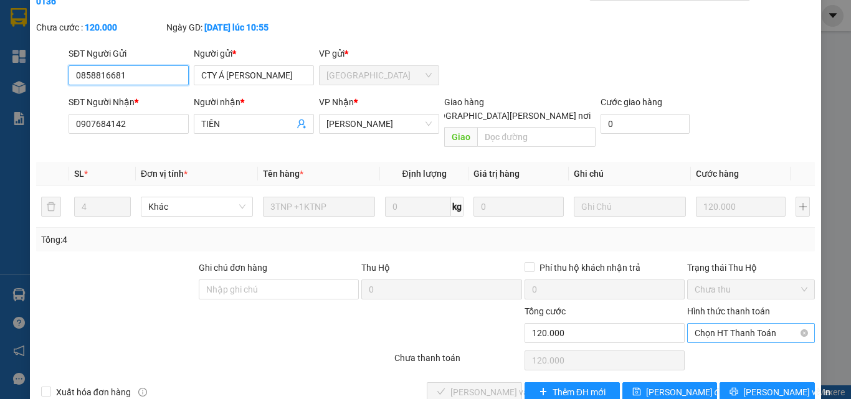
click at [704, 324] on span "Chọn HT Thanh Toán" at bounding box center [751, 333] width 113 height 19
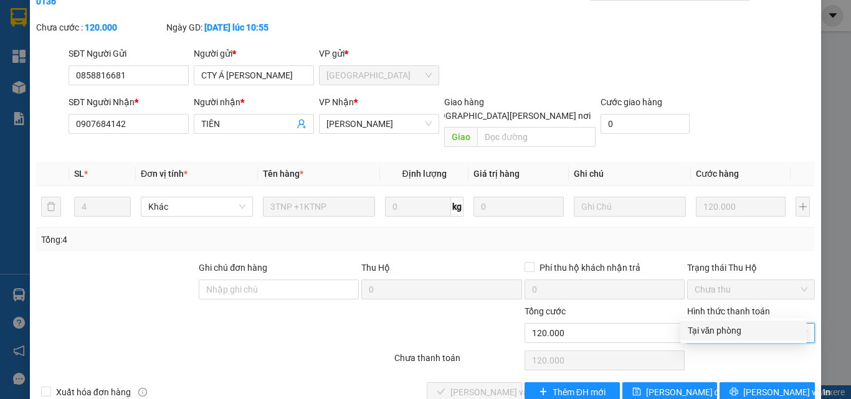
click at [707, 330] on div "Tại văn phòng" at bounding box center [744, 331] width 112 height 14
type input "0"
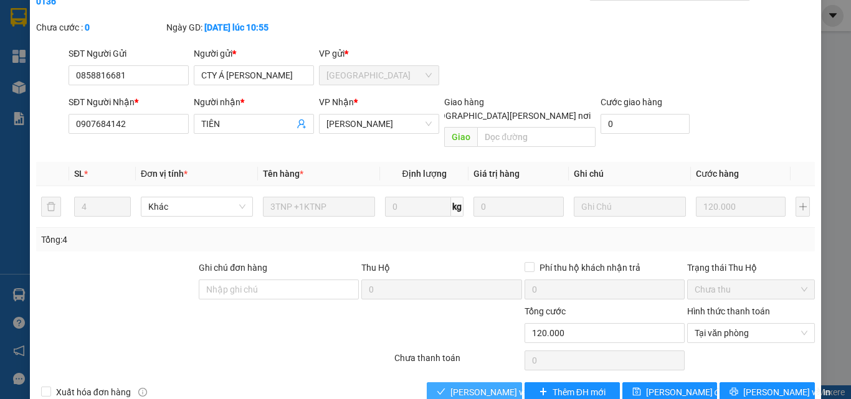
click at [478, 386] on span "[PERSON_NAME] và [PERSON_NAME] hàng" at bounding box center [534, 393] width 168 height 14
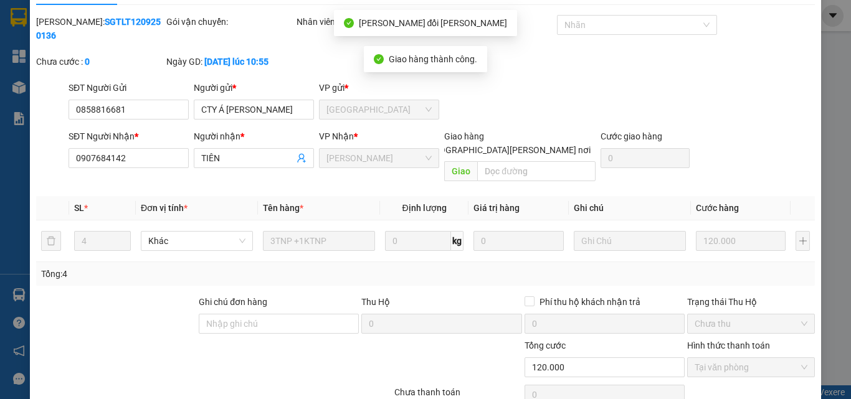
scroll to position [0, 0]
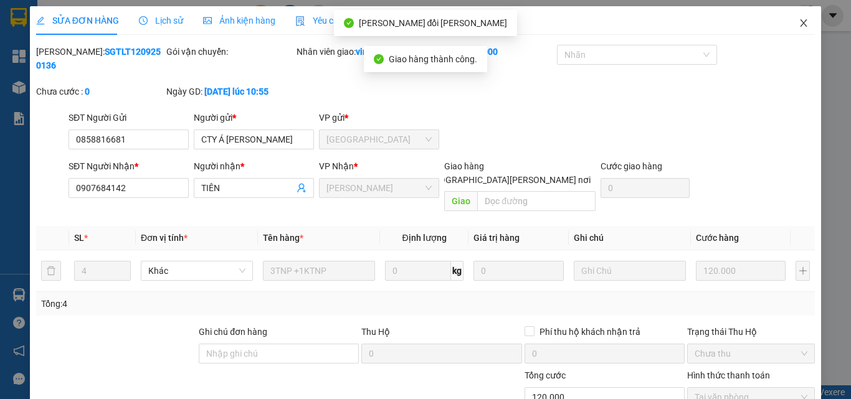
click at [801, 22] on icon "close" at bounding box center [804, 22] width 7 height 7
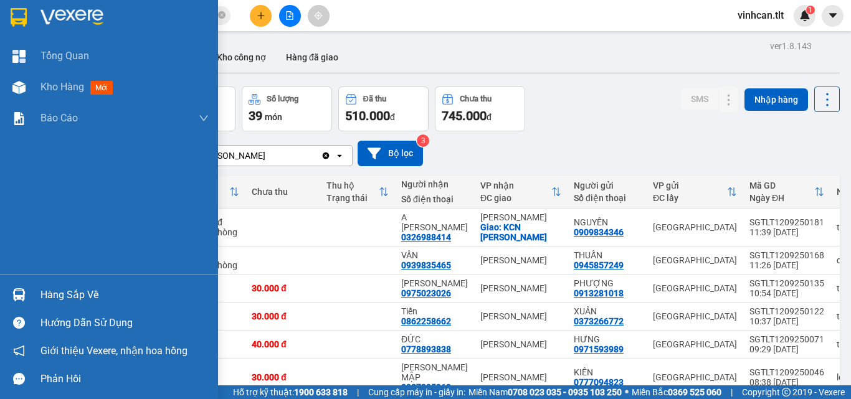
click at [92, 291] on div "Hàng sắp về" at bounding box center [124, 295] width 168 height 19
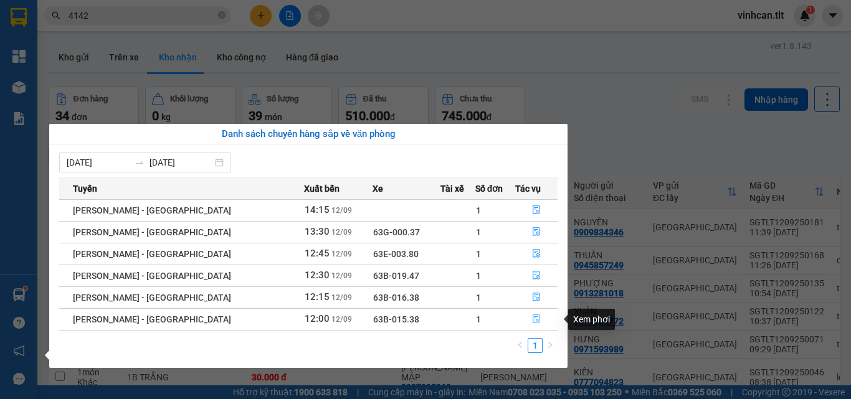
click at [532, 319] on icon "file-done" at bounding box center [536, 319] width 9 height 9
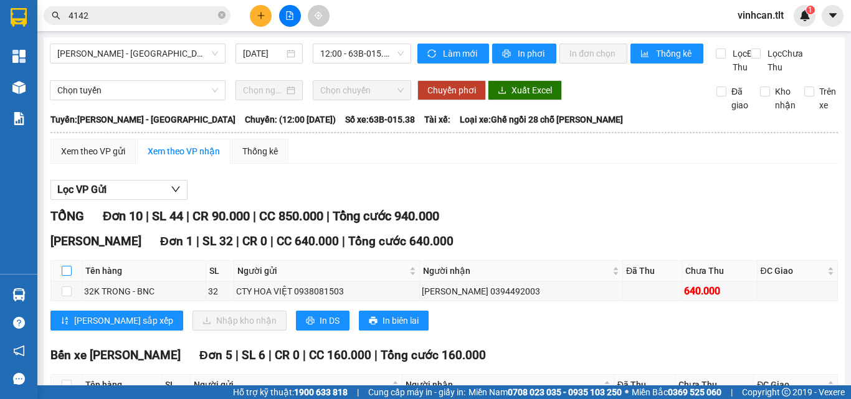
click at [65, 276] on input "checkbox" at bounding box center [67, 271] width 10 height 10
checkbox input "true"
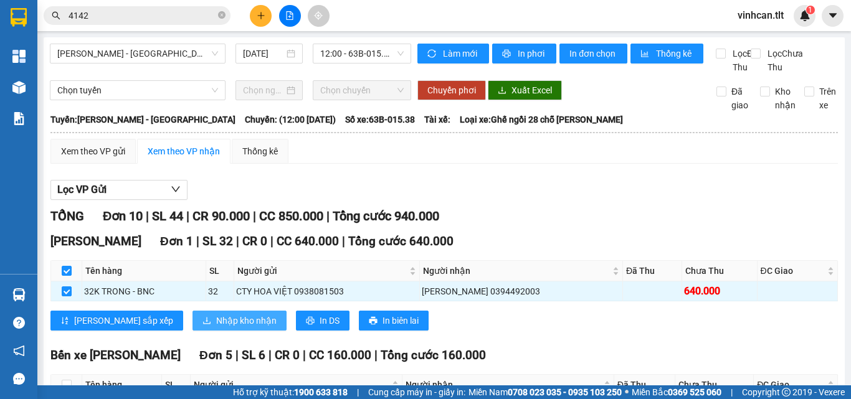
click at [201, 326] on button "Nhập kho nhận" at bounding box center [240, 321] width 94 height 20
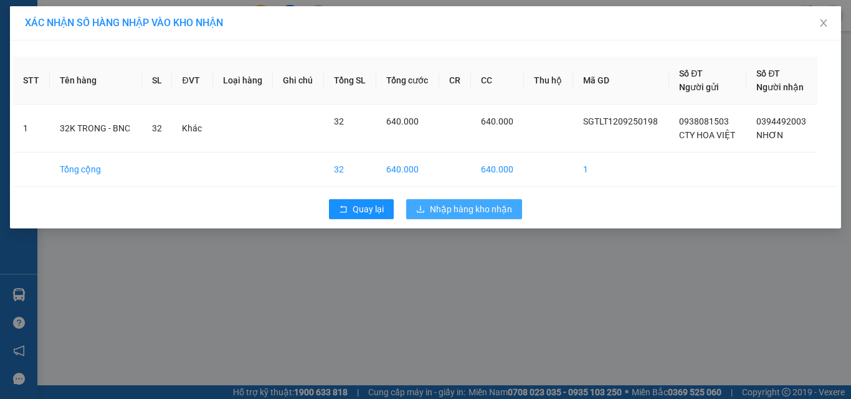
click at [446, 212] on span "Nhập hàng kho nhận" at bounding box center [471, 209] width 82 height 14
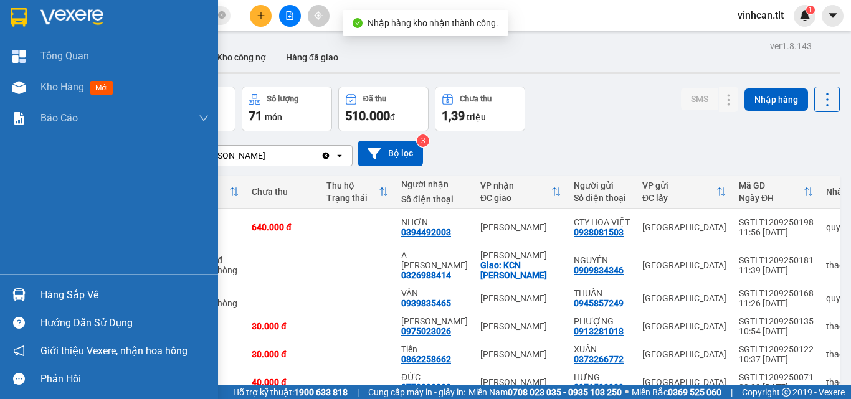
drag, startPoint x: 70, startPoint y: 294, endPoint x: 124, endPoint y: 294, distance: 53.6
click at [71, 294] on div "Hàng sắp về" at bounding box center [124, 295] width 168 height 19
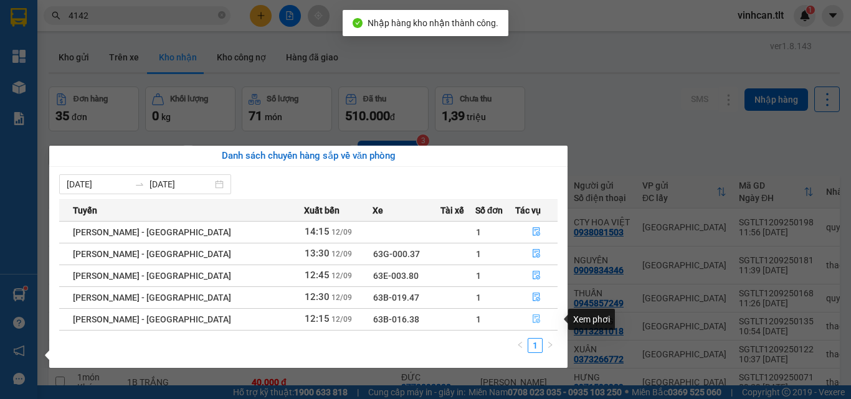
click at [532, 316] on icon "file-done" at bounding box center [536, 319] width 9 height 9
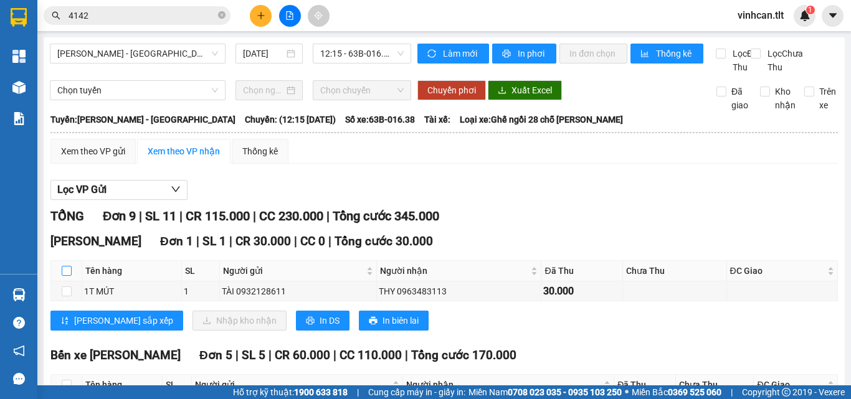
click at [68, 276] on input "checkbox" at bounding box center [67, 271] width 10 height 10
checkbox input "true"
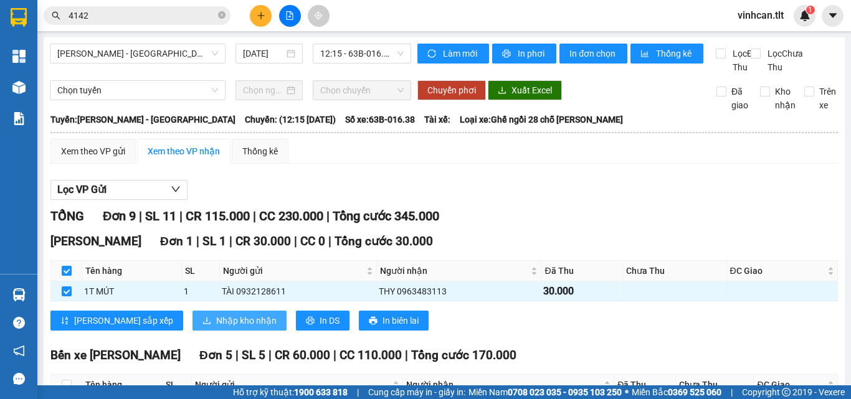
click at [216, 328] on span "Nhập kho nhận" at bounding box center [246, 321] width 60 height 14
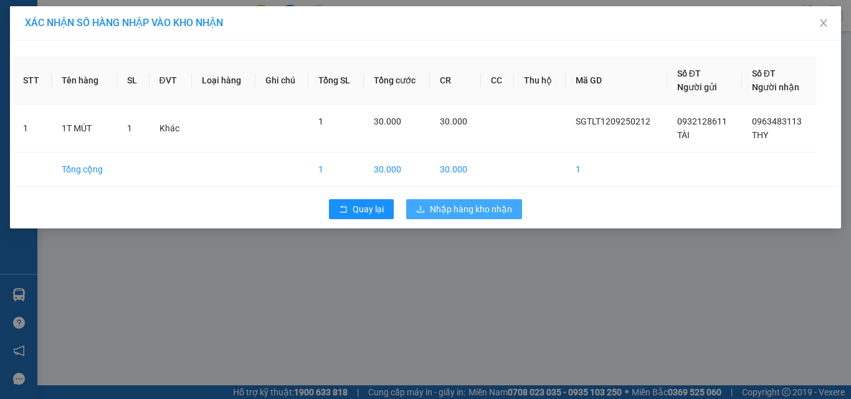
click at [454, 202] on span "Nhập hàng kho nhận" at bounding box center [471, 209] width 82 height 14
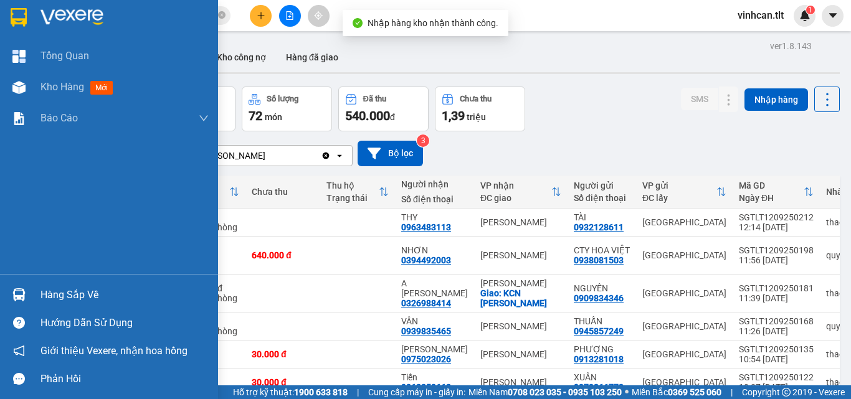
drag, startPoint x: 64, startPoint y: 292, endPoint x: 98, endPoint y: 293, distance: 33.7
click at [65, 292] on div "Hàng sắp về" at bounding box center [124, 295] width 168 height 19
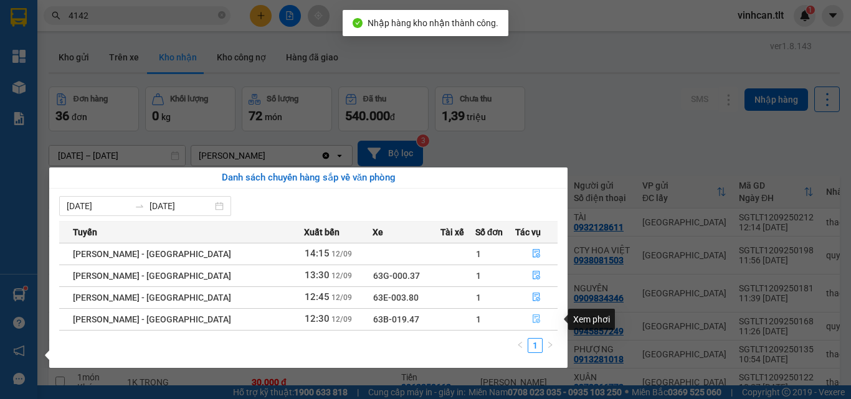
click at [533, 317] on icon "file-done" at bounding box center [536, 319] width 7 height 9
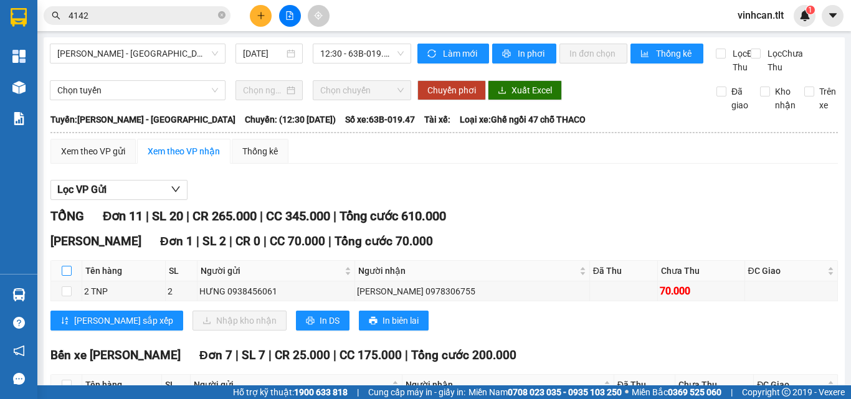
click at [65, 278] on label at bounding box center [67, 271] width 10 height 14
click at [65, 276] on input "checkbox" at bounding box center [67, 271] width 10 height 10
checkbox input "true"
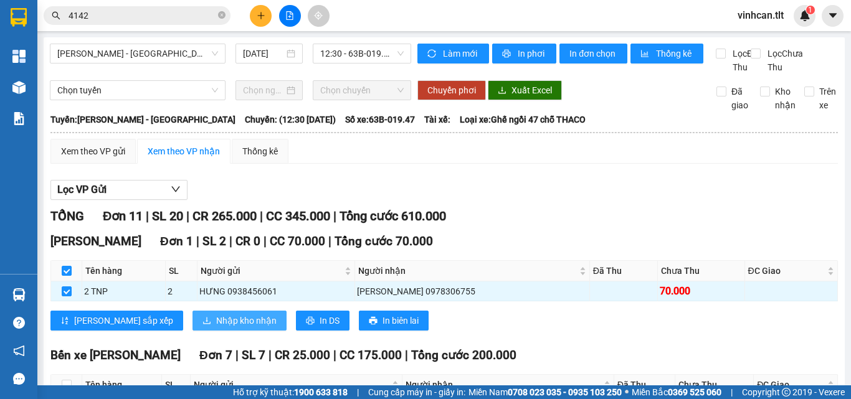
click at [216, 328] on span "Nhập kho nhận" at bounding box center [246, 321] width 60 height 14
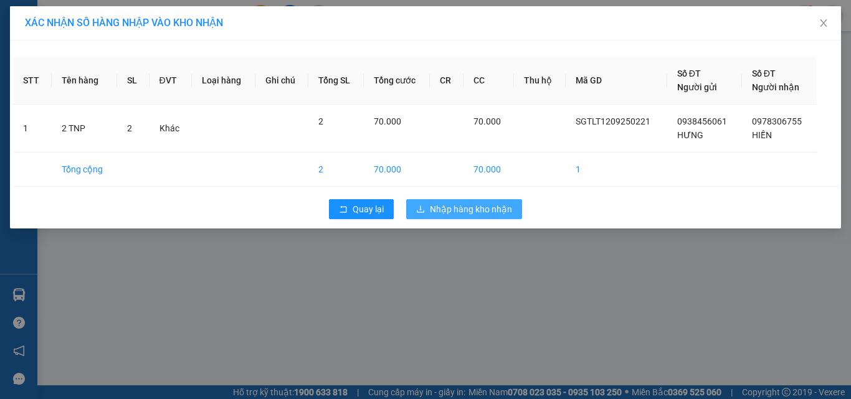
click at [470, 204] on span "Nhập hàng kho nhận" at bounding box center [471, 209] width 82 height 14
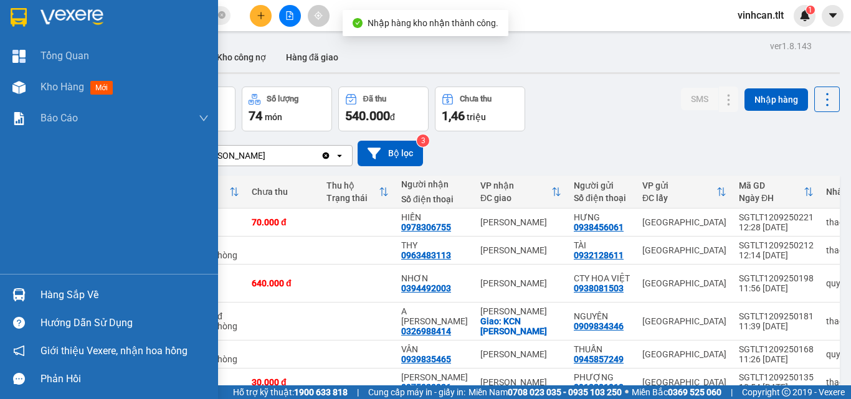
drag, startPoint x: 54, startPoint y: 299, endPoint x: 61, endPoint y: 299, distance: 7.5
click at [57, 299] on div "Hàng sắp về" at bounding box center [124, 295] width 168 height 19
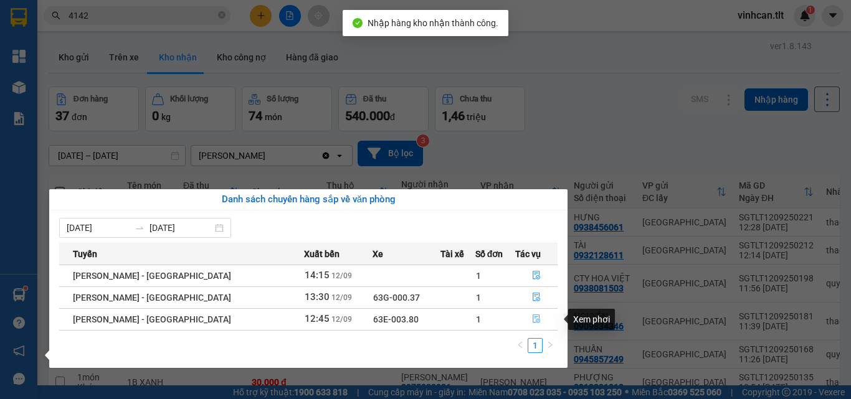
click at [532, 318] on icon "file-done" at bounding box center [536, 319] width 9 height 9
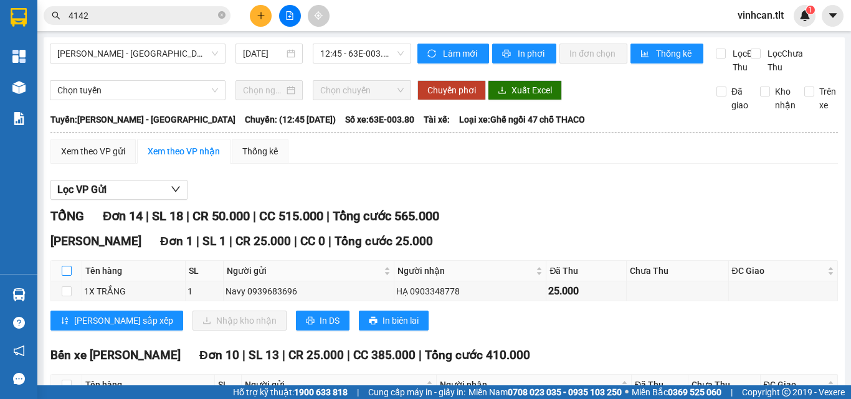
click at [67, 276] on input "checkbox" at bounding box center [67, 271] width 10 height 10
checkbox input "true"
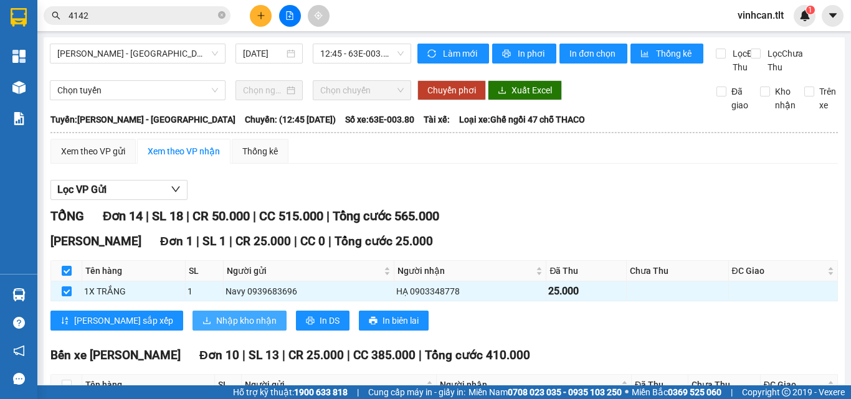
click at [216, 328] on span "Nhập kho nhận" at bounding box center [246, 321] width 60 height 14
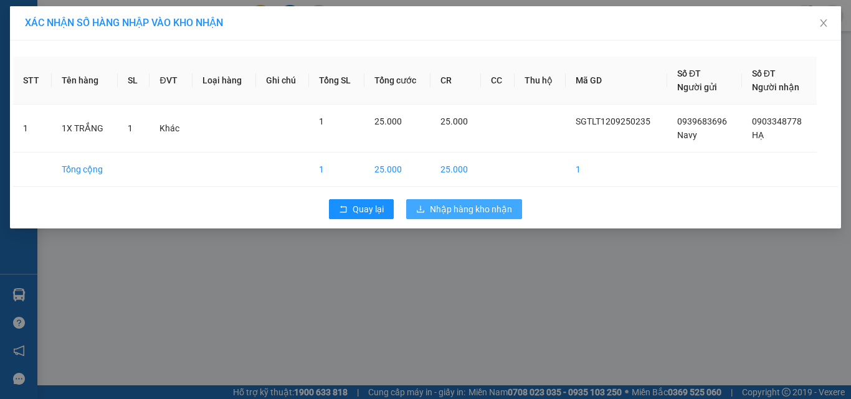
click at [463, 203] on span "Nhập hàng kho nhận" at bounding box center [471, 209] width 82 height 14
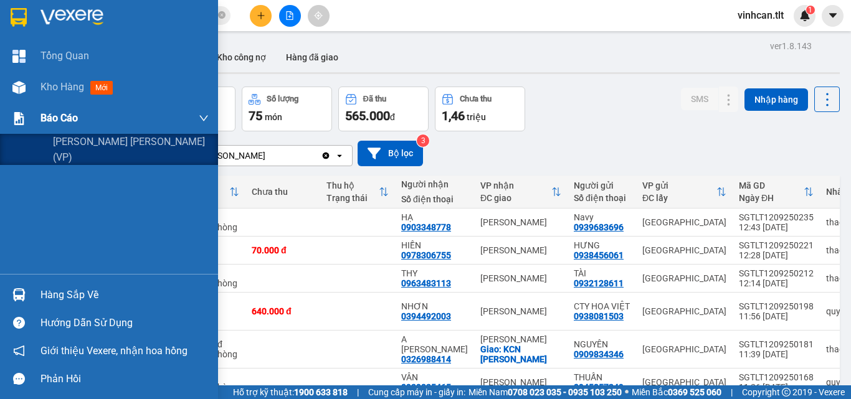
drag, startPoint x: 44, startPoint y: 117, endPoint x: 69, endPoint y: 131, distance: 29.6
click at [45, 118] on span "Báo cáo" at bounding box center [58, 118] width 37 height 16
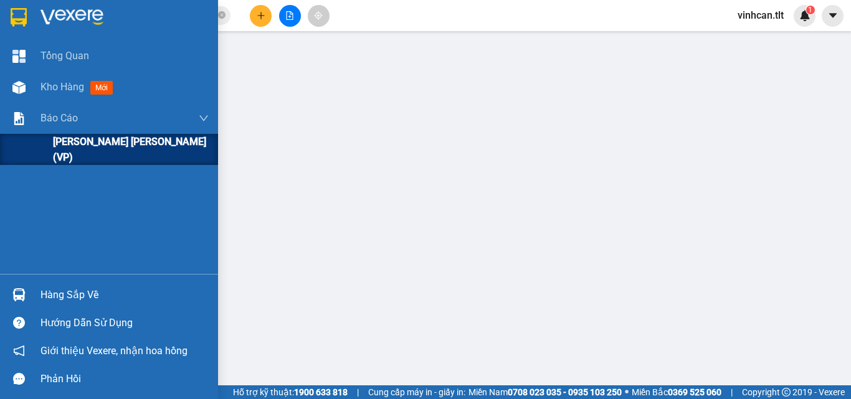
click at [95, 147] on span "[PERSON_NAME] [PERSON_NAME] (VP)" at bounding box center [131, 149] width 156 height 31
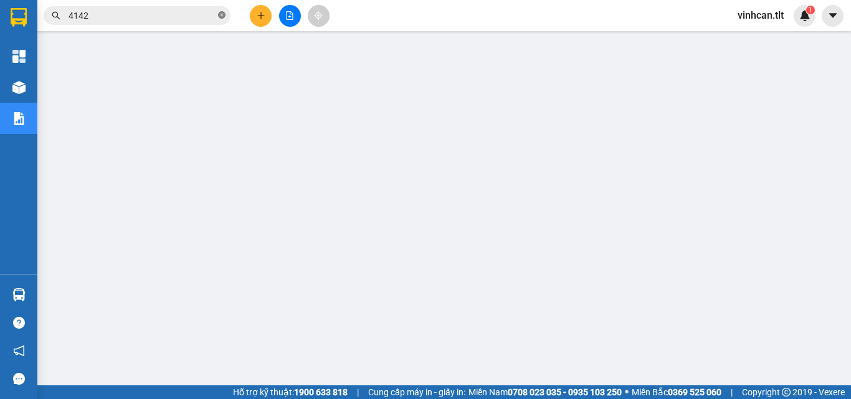
click at [221, 14] on icon "close-circle" at bounding box center [221, 14] width 7 height 7
click at [206, 19] on input "text" at bounding box center [142, 16] width 147 height 14
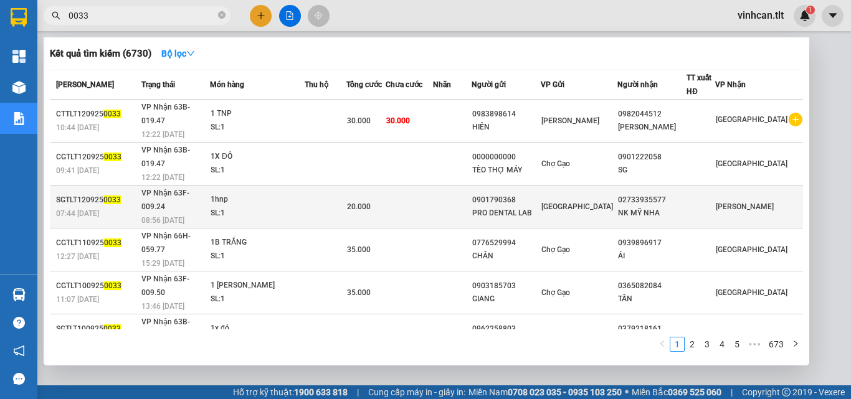
type input "0033"
click at [540, 194] on div "0901790368" at bounding box center [506, 200] width 68 height 13
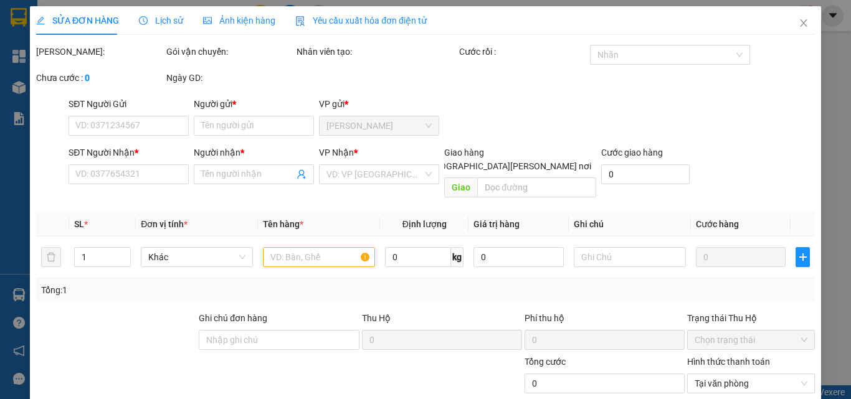
type input "0901790368"
type input "PRO DENTAL LAB"
type input "02733935577"
type input "NK MỸ NHA"
type input "20.000"
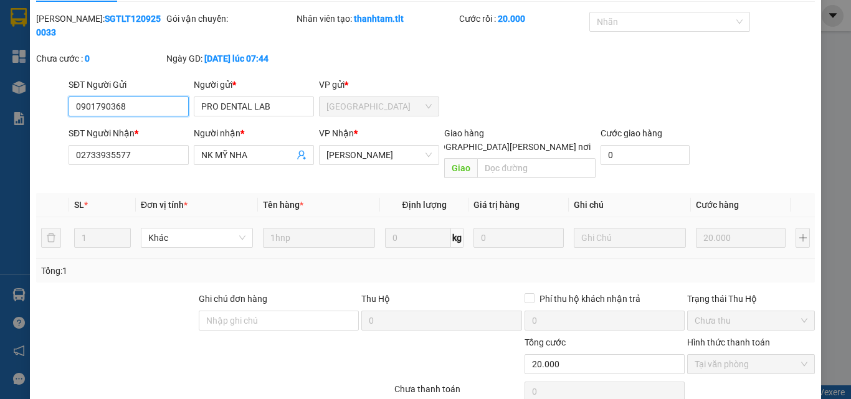
scroll to position [58, 0]
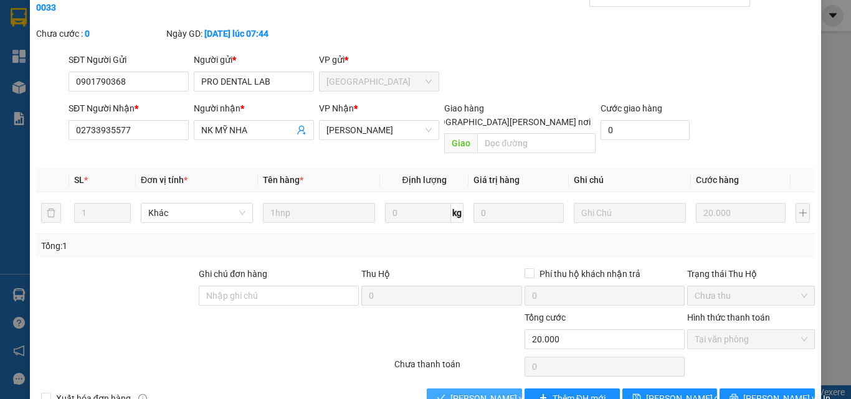
click at [500, 392] on span "[PERSON_NAME] và [PERSON_NAME] hàng" at bounding box center [534, 399] width 168 height 14
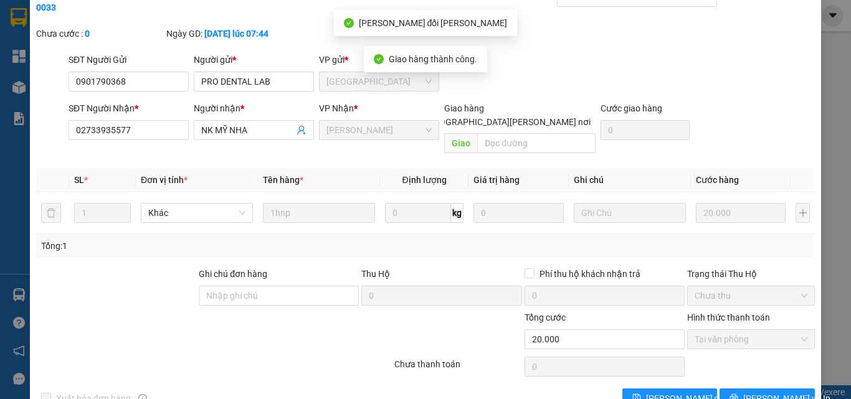
scroll to position [0, 0]
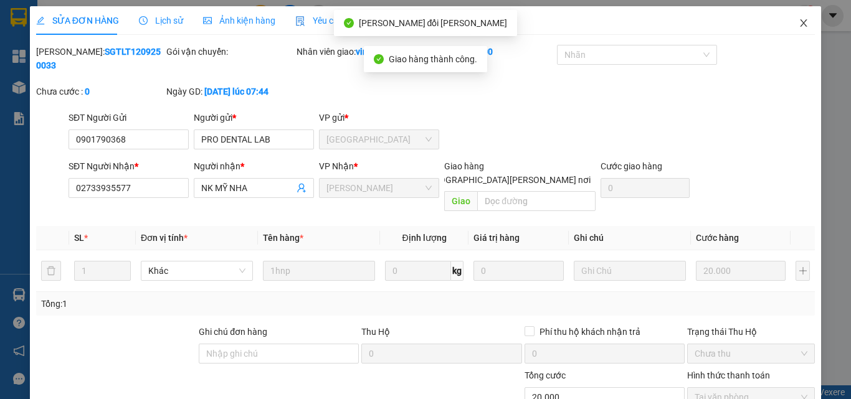
click at [801, 22] on icon "close" at bounding box center [804, 22] width 7 height 7
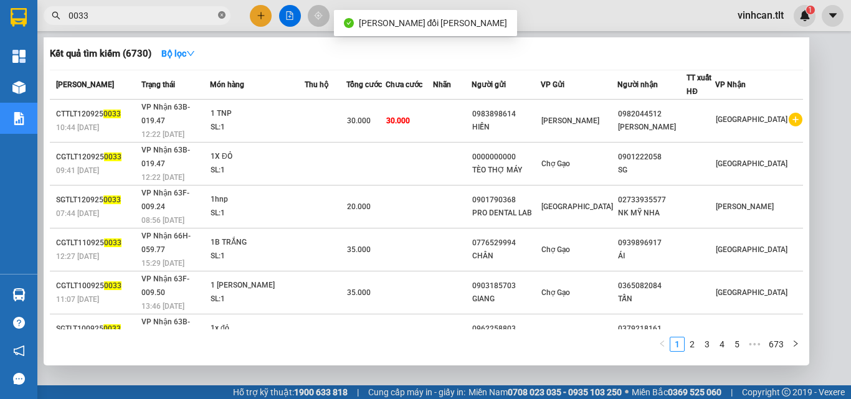
click at [223, 15] on icon "close-circle" at bounding box center [221, 14] width 7 height 7
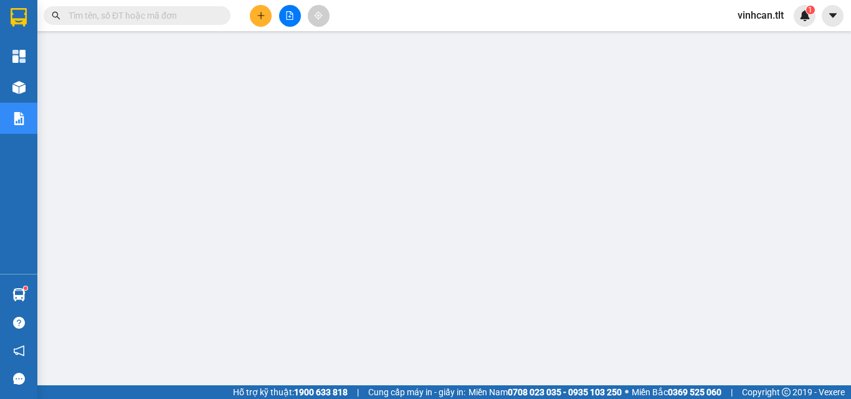
click at [171, 14] on input "text" at bounding box center [142, 16] width 147 height 14
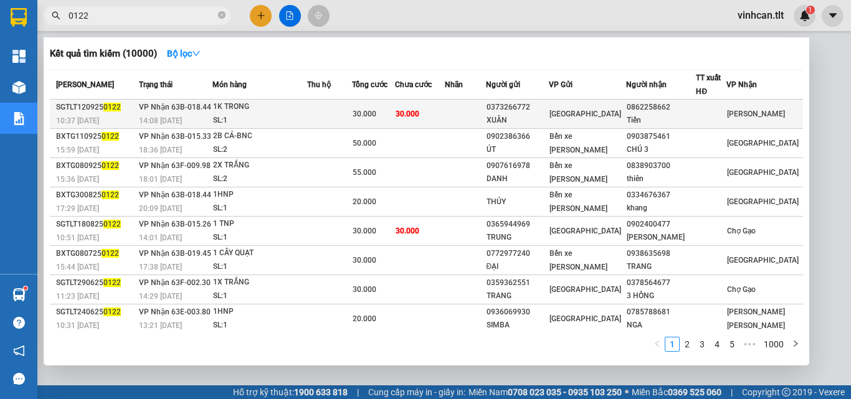
type input "0122"
click at [522, 110] on div "0373266772" at bounding box center [518, 107] width 62 height 13
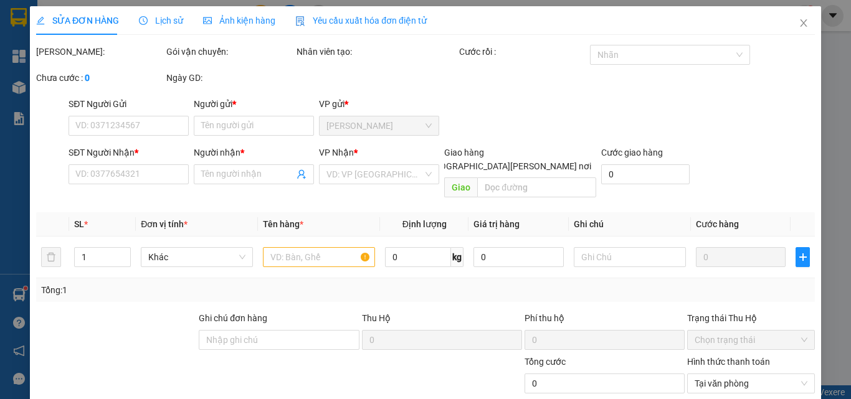
type input "0373266772"
type input "XUÂN"
type input "0862258662"
type input "Tiến"
type input "30.000"
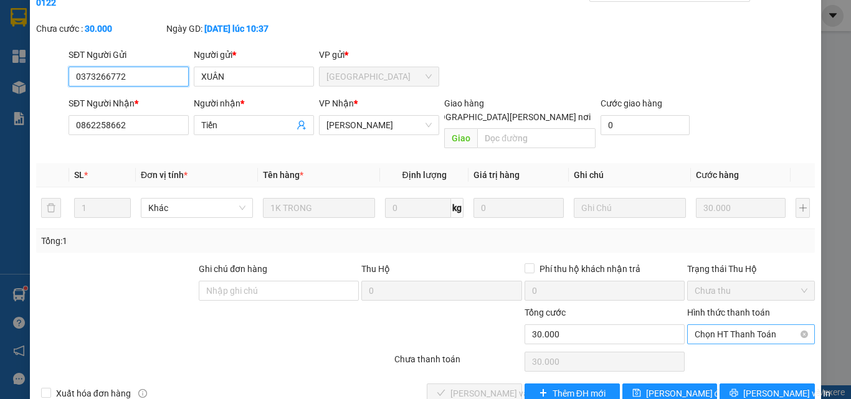
scroll to position [64, 0]
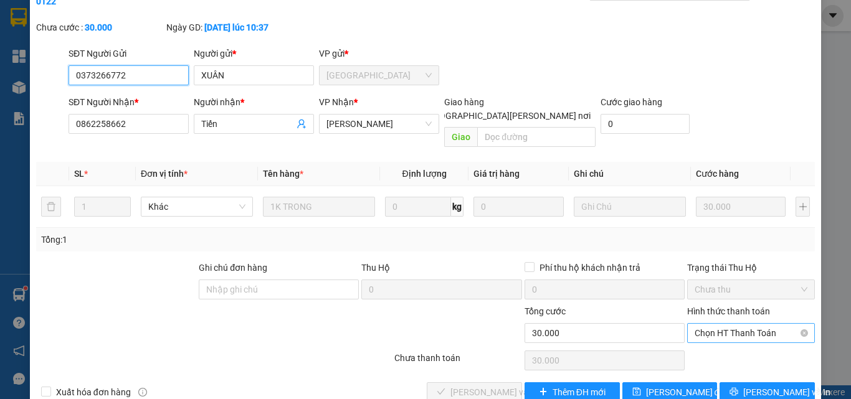
click at [715, 324] on span "Chọn HT Thanh Toán" at bounding box center [751, 333] width 113 height 19
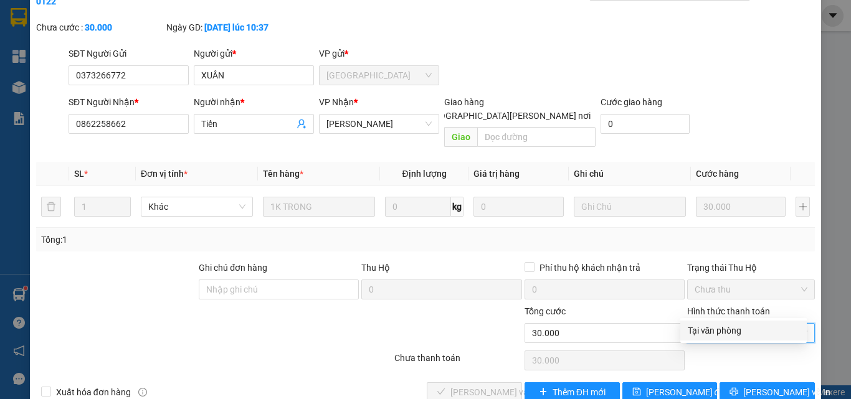
click at [711, 334] on div "Tại văn phòng" at bounding box center [744, 331] width 112 height 14
type input "0"
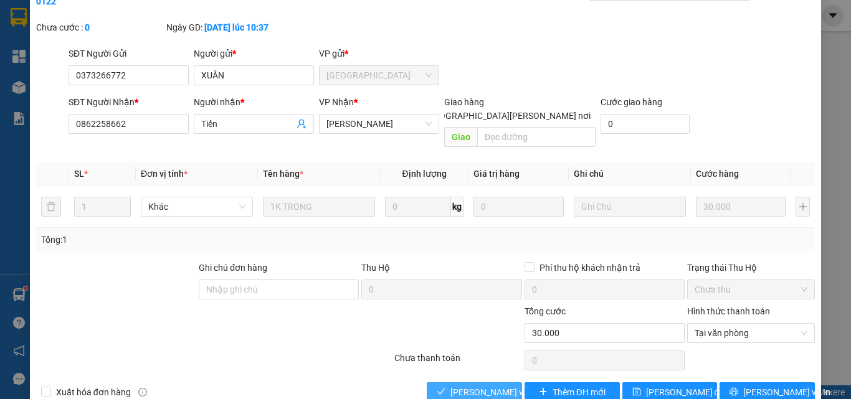
click at [490, 383] on button "[PERSON_NAME] và [PERSON_NAME] hàng" at bounding box center [474, 393] width 95 height 20
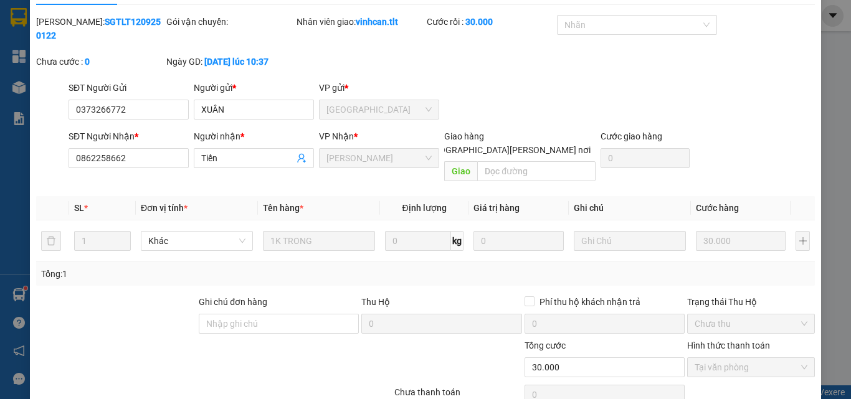
scroll to position [0, 0]
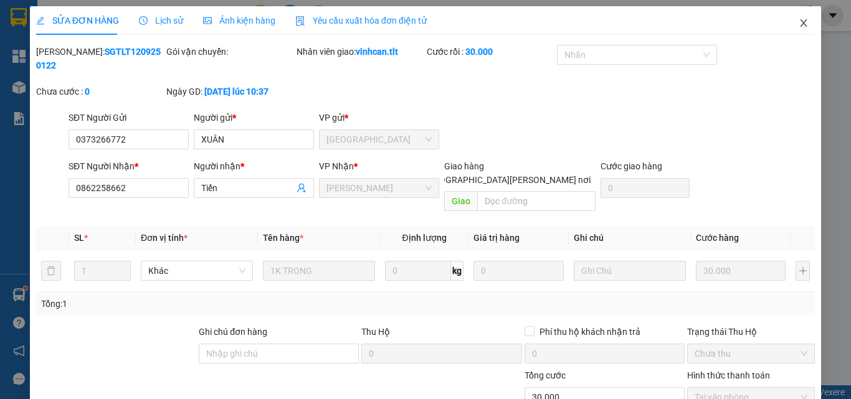
drag, startPoint x: 795, startPoint y: 24, endPoint x: 761, endPoint y: 25, distance: 33.6
click at [801, 24] on icon "close" at bounding box center [804, 22] width 7 height 7
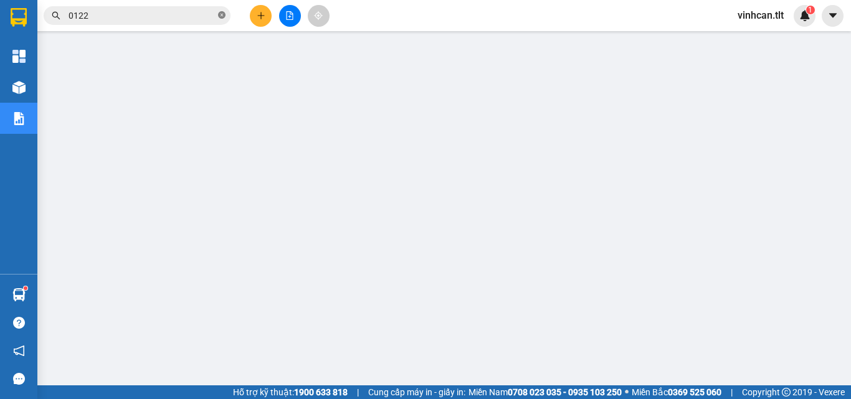
click at [220, 15] on icon "close-circle" at bounding box center [221, 14] width 7 height 7
click at [177, 16] on input "text" at bounding box center [142, 16] width 147 height 14
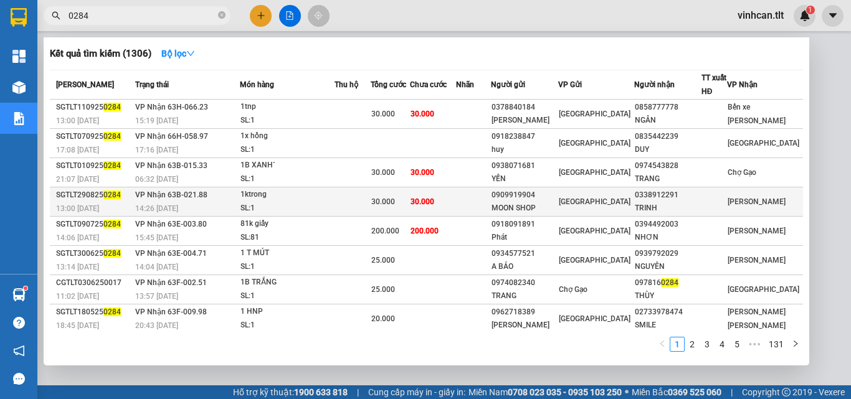
type input "0284"
click at [553, 194] on div "0909919904" at bounding box center [525, 195] width 66 height 13
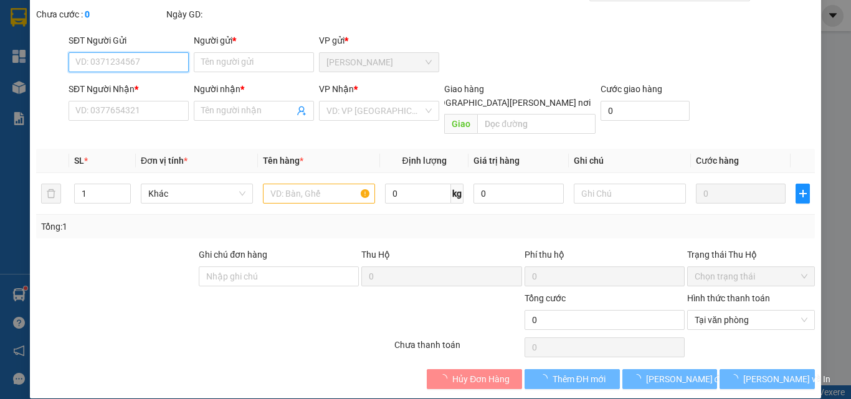
scroll to position [64, 0]
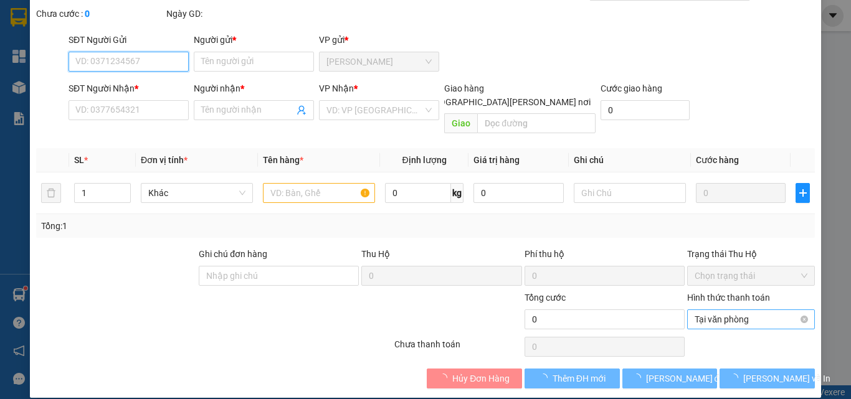
type input "0909919904"
type input "MOON SHOP"
type input "0338912291"
type input "TRINH"
type input "30.000"
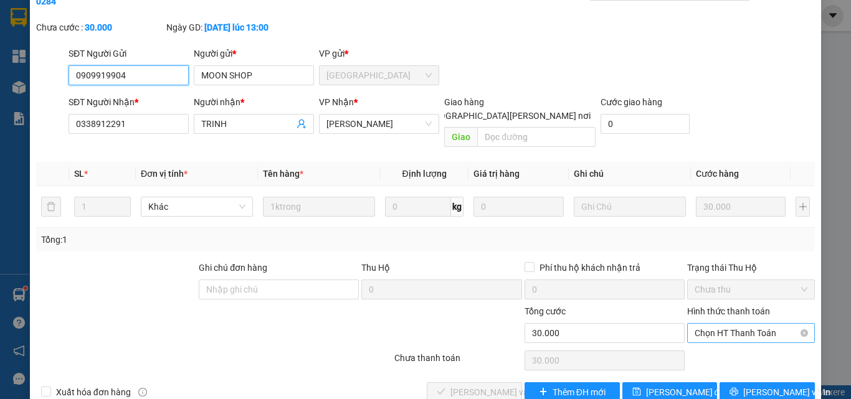
click at [708, 324] on span "Chọn HT Thanh Toán" at bounding box center [751, 333] width 113 height 19
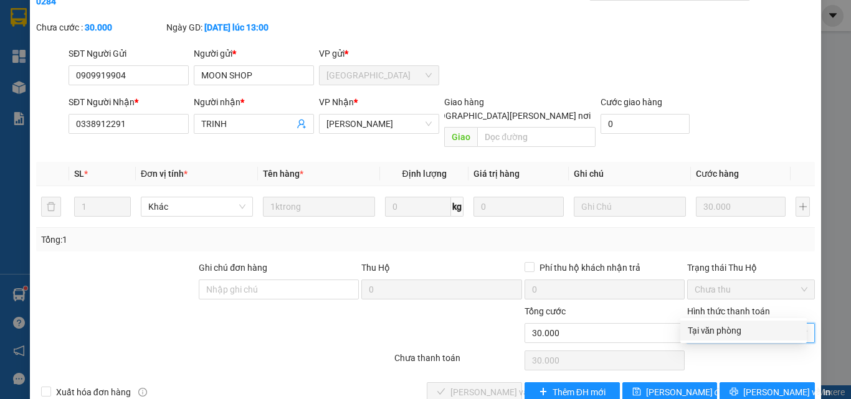
click at [712, 331] on div "Tại văn phòng" at bounding box center [744, 331] width 112 height 14
type input "0"
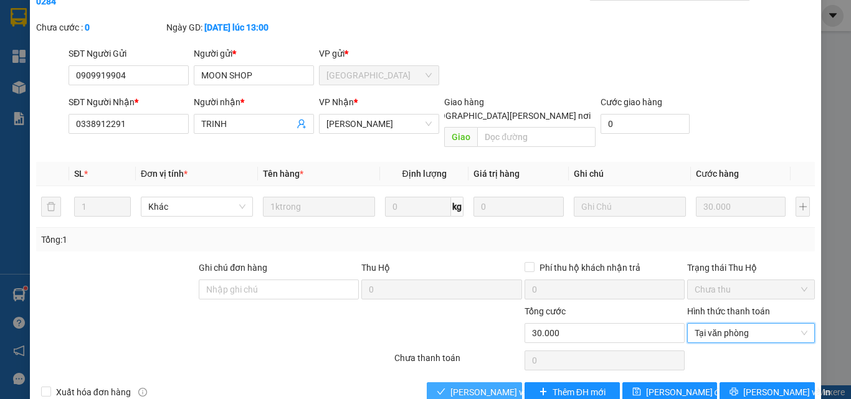
click at [492, 386] on span "[PERSON_NAME] và [PERSON_NAME] hàng" at bounding box center [534, 393] width 168 height 14
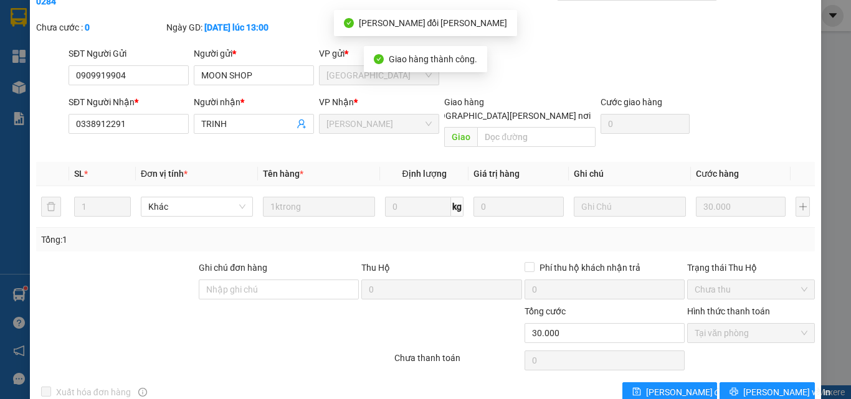
scroll to position [0, 0]
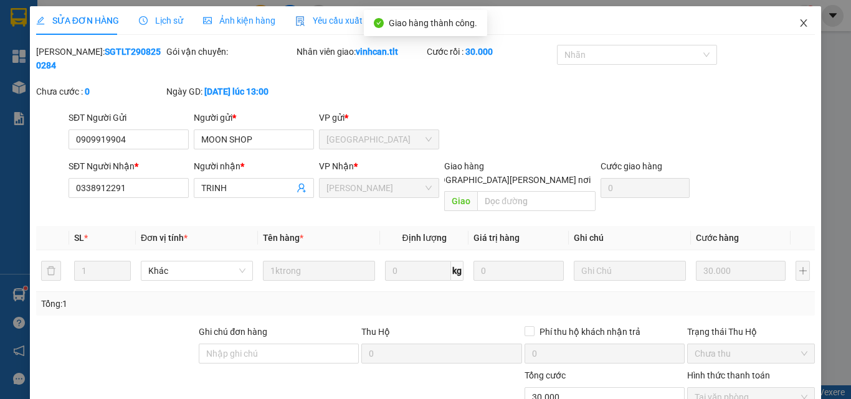
click at [799, 24] on icon "close" at bounding box center [804, 23] width 10 height 10
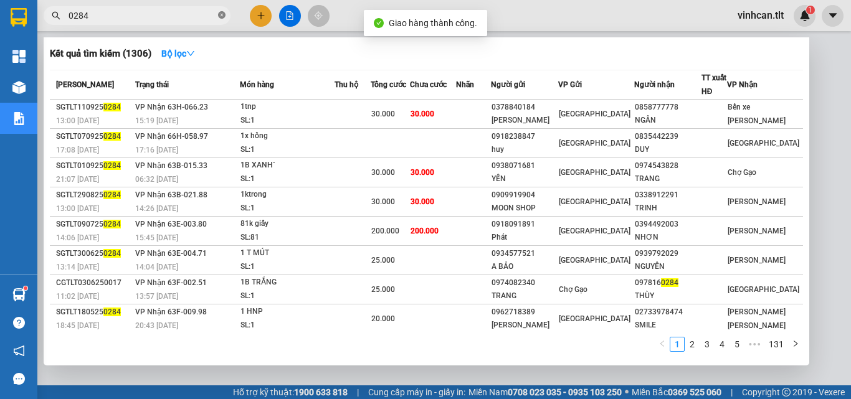
click at [222, 16] on icon "close-circle" at bounding box center [221, 14] width 7 height 7
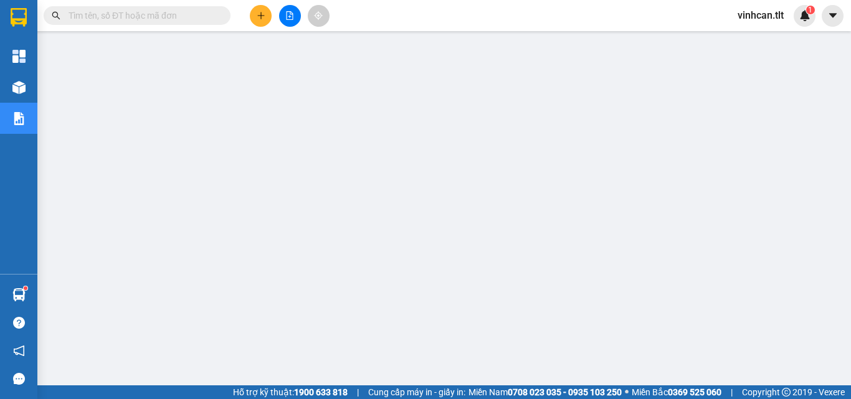
click at [142, 8] on span at bounding box center [137, 15] width 187 height 19
click at [137, 13] on input "text" at bounding box center [142, 16] width 147 height 14
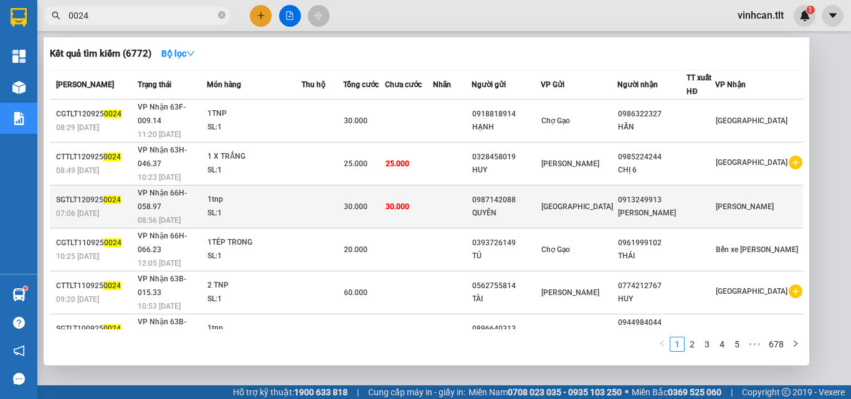
type input "0024"
click at [528, 194] on div "0987142088" at bounding box center [506, 200] width 68 height 13
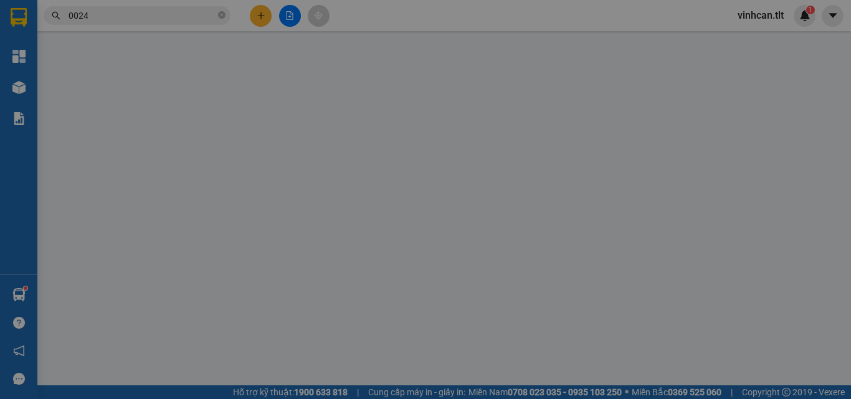
type input "0987142088"
type input "QUYÊN"
type input "0913249913"
type input "[PERSON_NAME]"
type input "30.000"
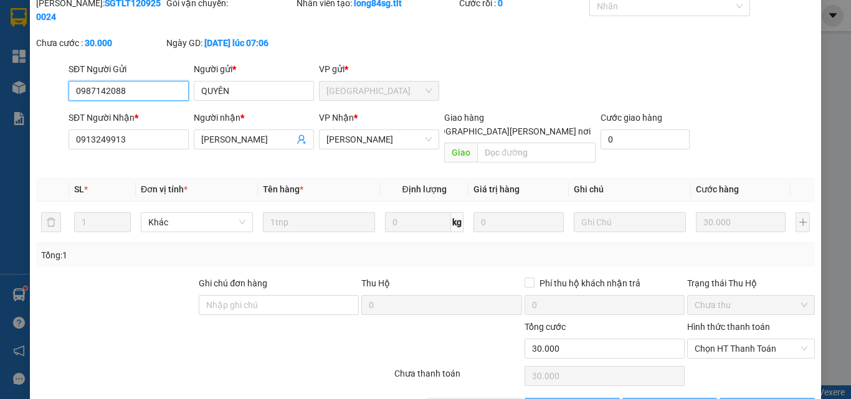
scroll to position [64, 0]
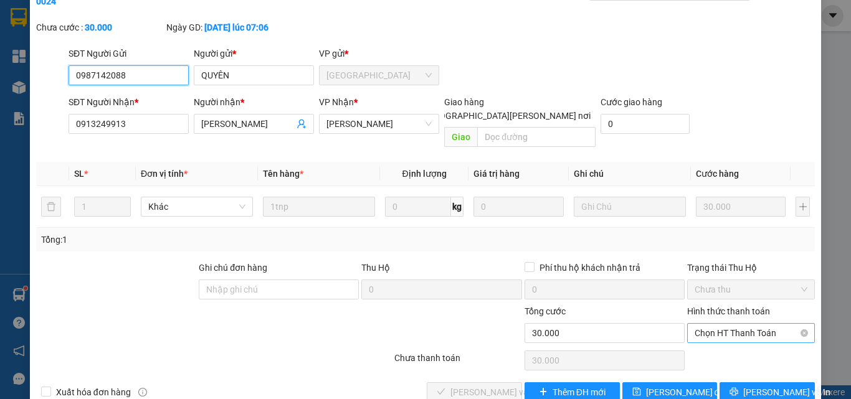
click at [727, 324] on span "Chọn HT Thanh Toán" at bounding box center [751, 333] width 113 height 19
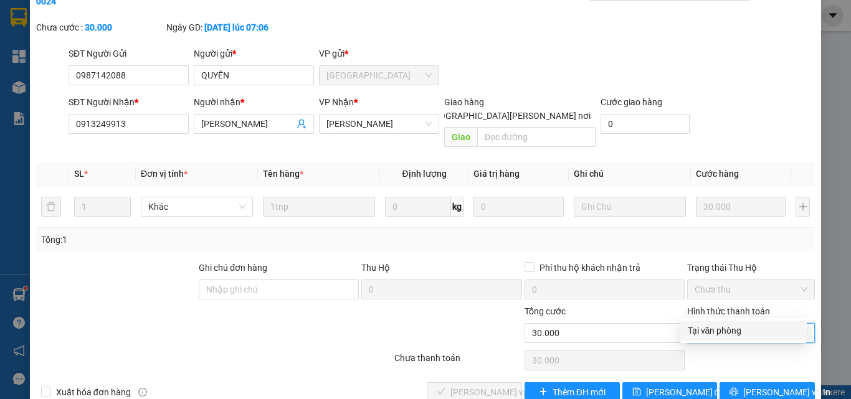
click at [725, 331] on div "Tại văn phòng" at bounding box center [744, 331] width 112 height 14
type input "0"
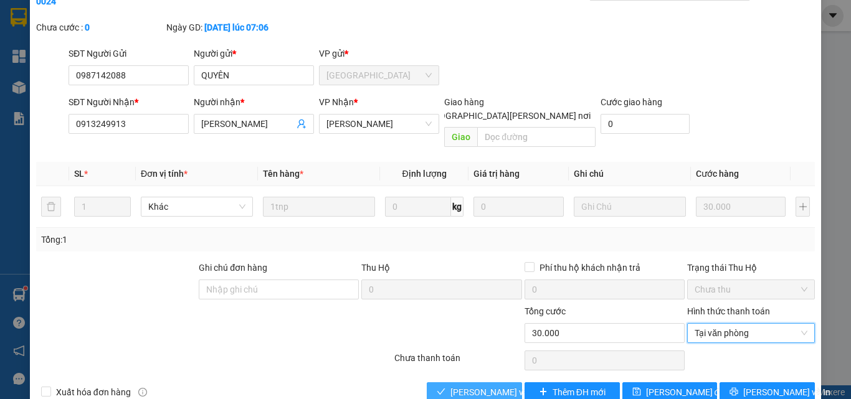
drag, startPoint x: 478, startPoint y: 366, endPoint x: 483, endPoint y: 360, distance: 7.5
click at [479, 386] on span "[PERSON_NAME] và [PERSON_NAME] hàng" at bounding box center [534, 393] width 168 height 14
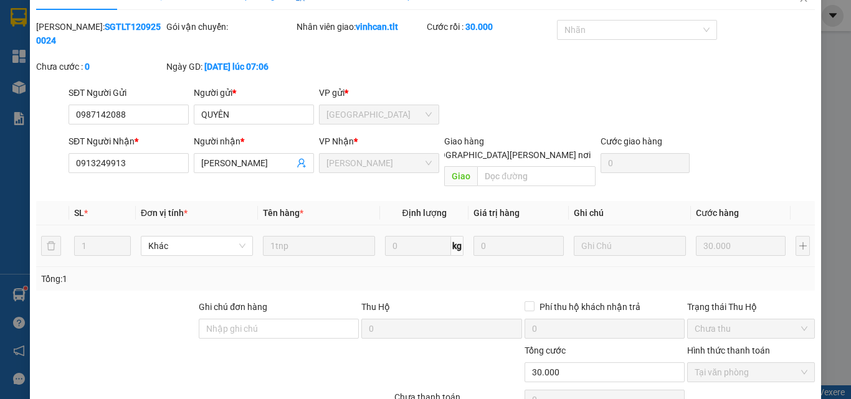
scroll to position [0, 0]
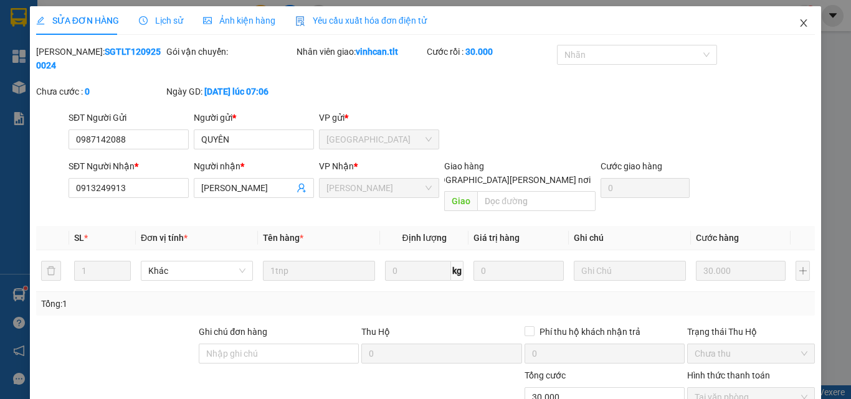
drag, startPoint x: 797, startPoint y: 23, endPoint x: 781, endPoint y: 23, distance: 16.2
click at [799, 23] on icon "close" at bounding box center [804, 23] width 10 height 10
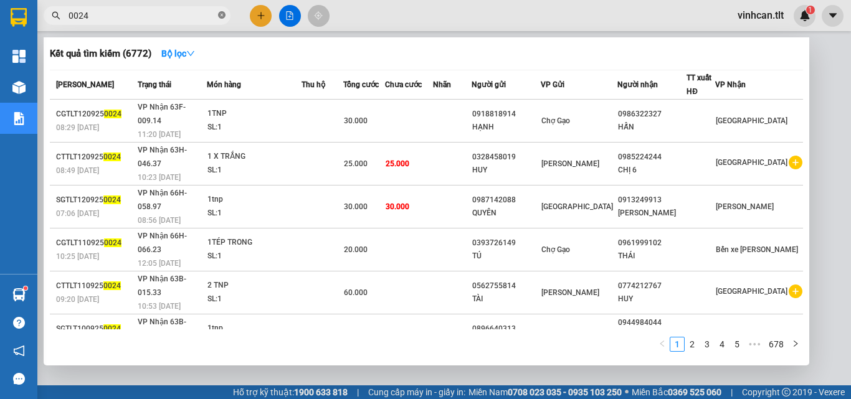
click at [221, 14] on icon "close-circle" at bounding box center [221, 14] width 7 height 7
